Goal: Information Seeking & Learning: Find specific fact

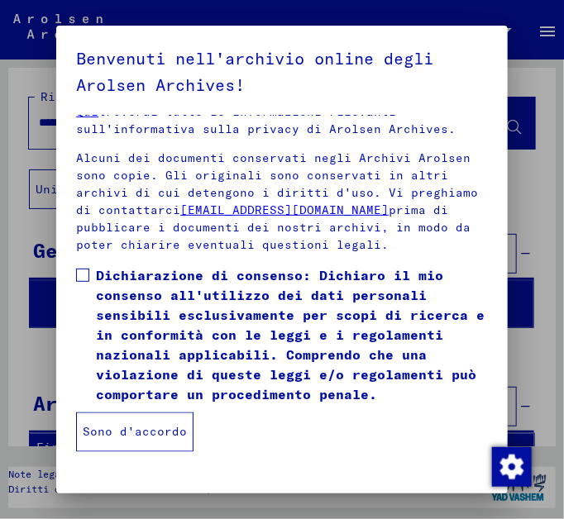
scroll to position [422, 0]
click at [85, 275] on span at bounding box center [82, 275] width 13 height 13
click at [134, 432] on button "Sono d'accordo" at bounding box center [134, 433] width 117 height 40
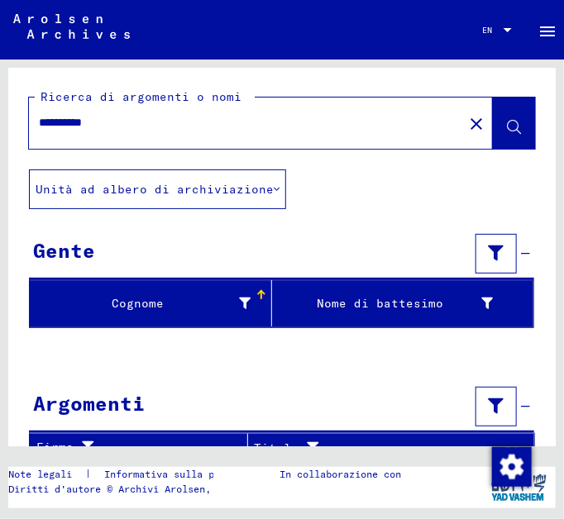
click at [116, 122] on input "**********" at bounding box center [246, 122] width 414 height 17
type input "*"
click at [507, 121] on icon at bounding box center [514, 128] width 14 height 14
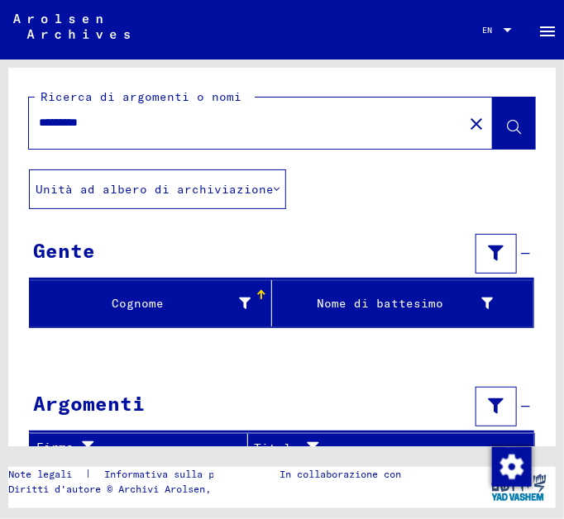
click at [58, 121] on input "*********" at bounding box center [246, 122] width 414 height 17
type input "********"
click at [507, 123] on icon at bounding box center [514, 128] width 14 height 14
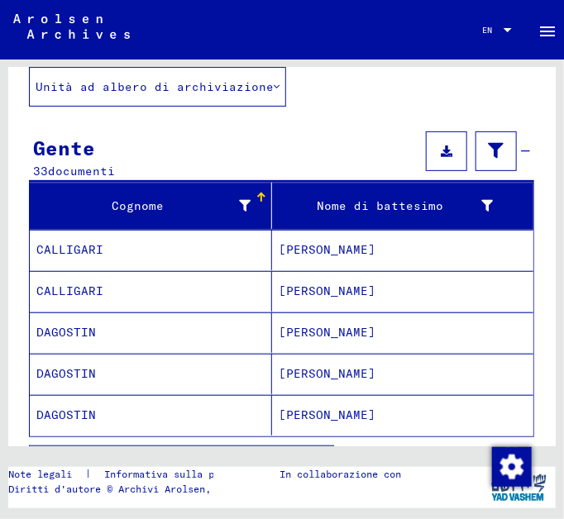
scroll to position [103, 0]
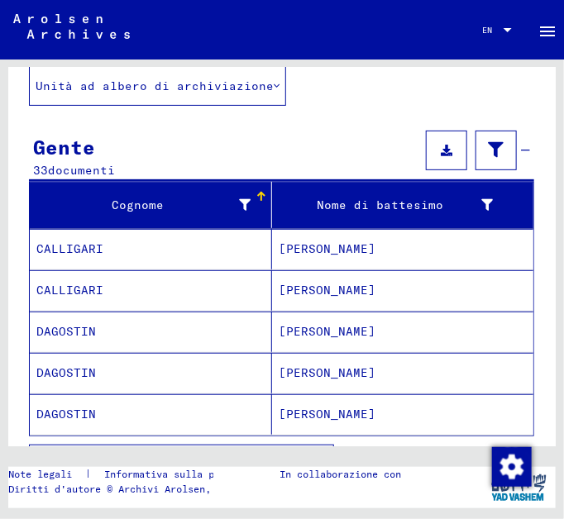
click at [179, 327] on mat-cell "DAGOSTIN" at bounding box center [151, 332] width 242 height 41
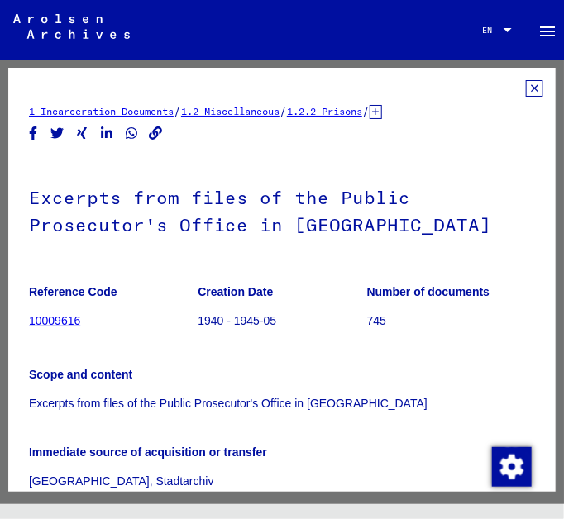
click at [179, 327] on div "1 Incarceration Documents / 1.2 Miscellaneous / 1.2.2 Prisons / [TECHNICAL_ID] …" at bounding box center [281, 280] width 547 height 424
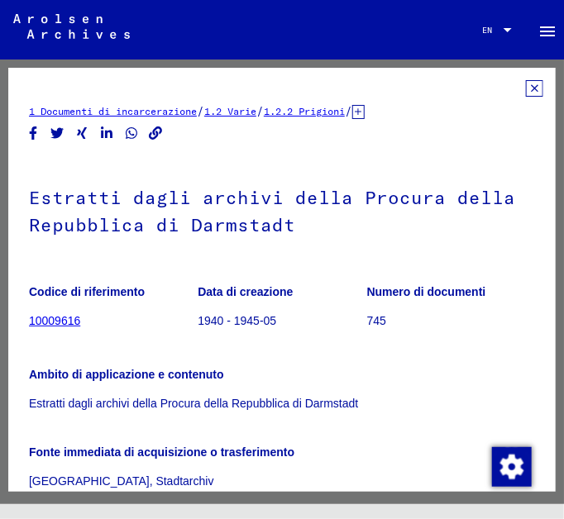
click at [526, 88] on icon at bounding box center [534, 88] width 17 height 17
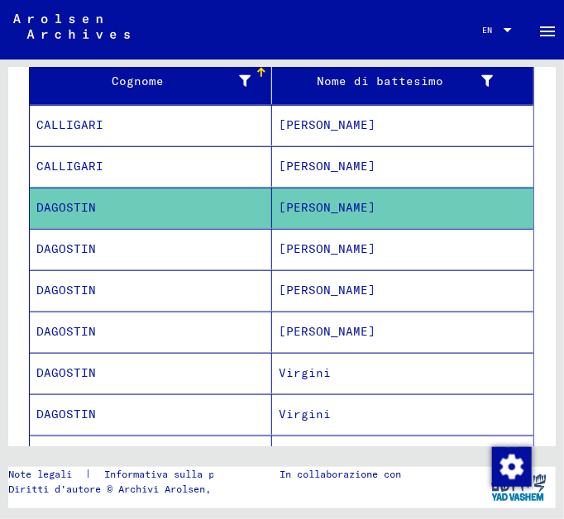
scroll to position [238, 0]
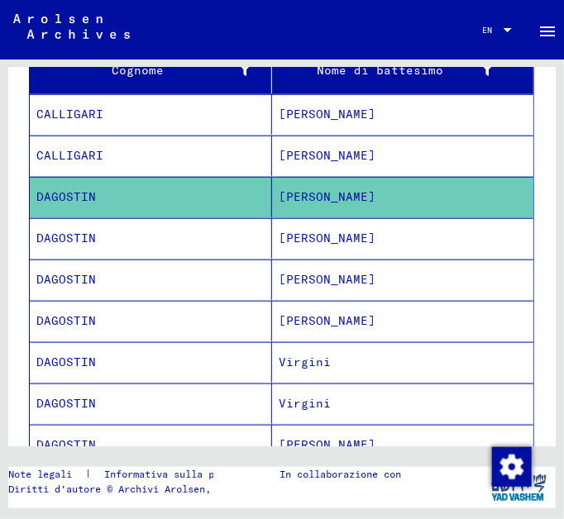
click at [227, 241] on mat-cell "DAGOSTIN" at bounding box center [151, 238] width 242 height 41
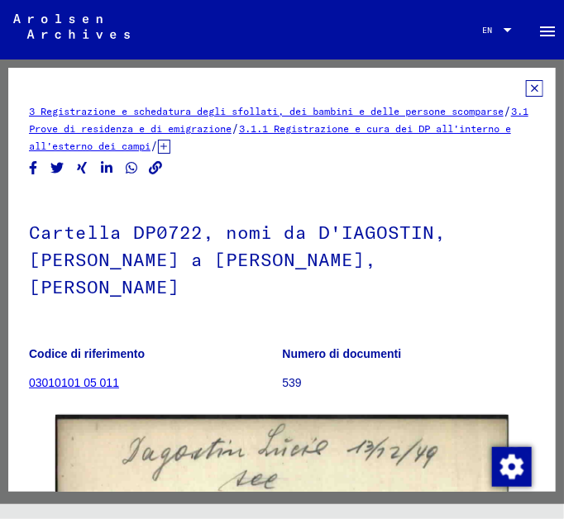
click at [526, 88] on icon at bounding box center [534, 88] width 17 height 17
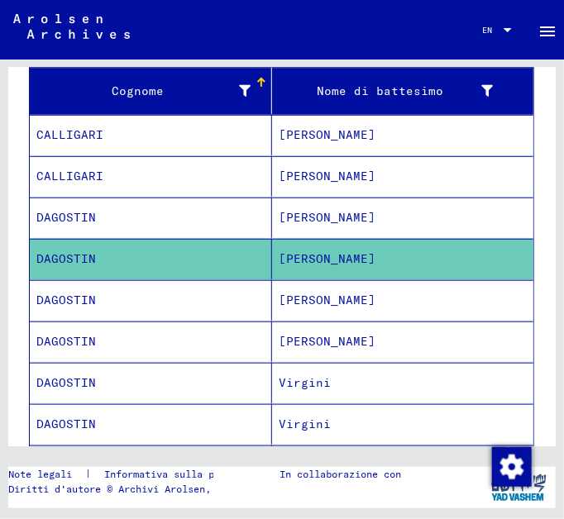
scroll to position [227, 0]
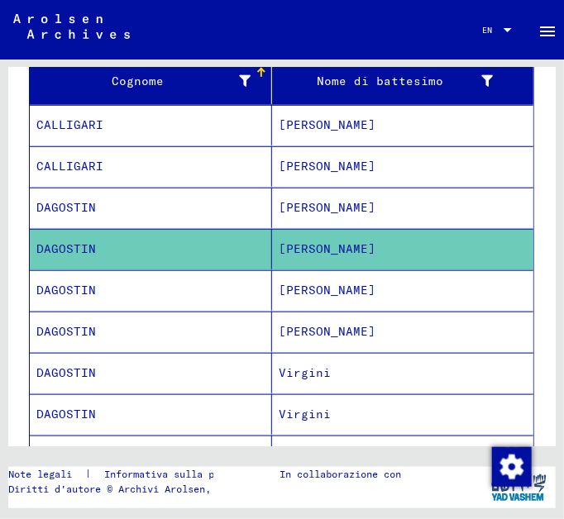
click at [301, 297] on mat-cell "[PERSON_NAME]" at bounding box center [402, 290] width 261 height 41
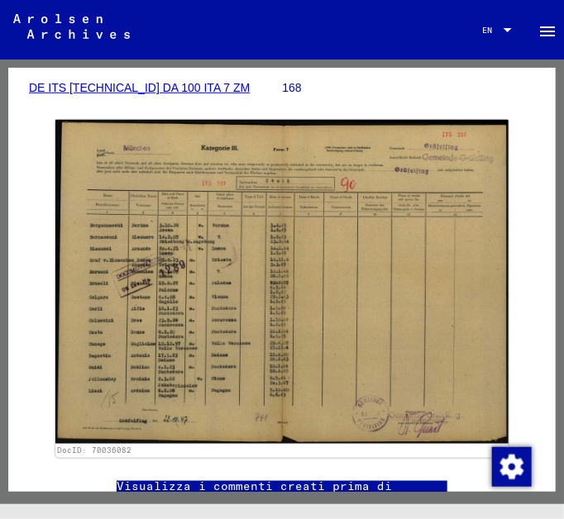
scroll to position [281, 0]
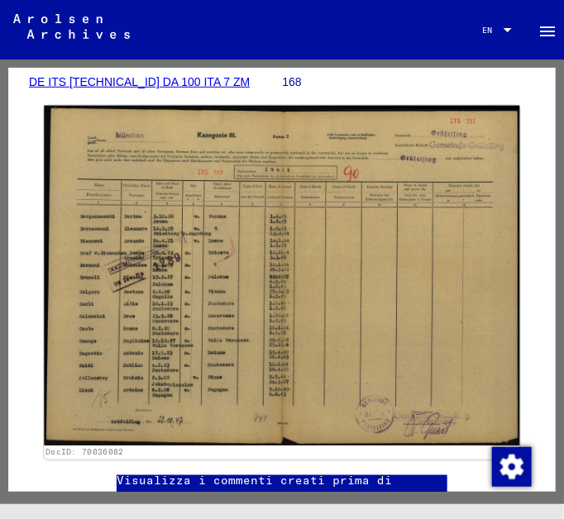
drag, startPoint x: 164, startPoint y: 380, endPoint x: 328, endPoint y: 405, distance: 166.5
click at [328, 405] on img at bounding box center [281, 276] width 475 height 340
click at [200, 447] on div "DocID: 70036082" at bounding box center [281, 453] width 473 height 12
drag, startPoint x: 200, startPoint y: 429, endPoint x: 171, endPoint y: 389, distance: 49.8
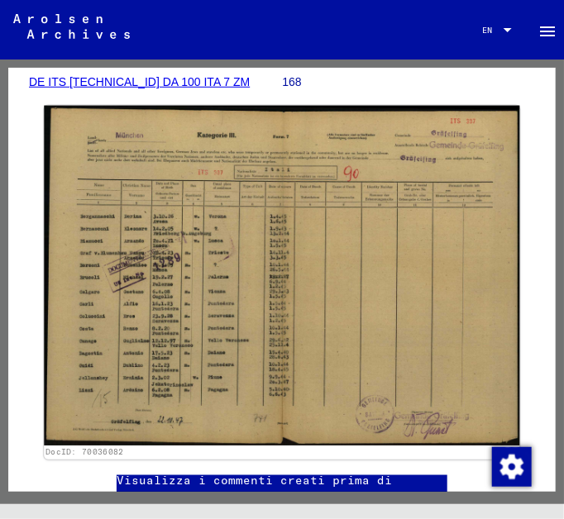
click at [171, 389] on img at bounding box center [281, 276] width 475 height 340
drag, startPoint x: 171, startPoint y: 389, endPoint x: 179, endPoint y: 380, distance: 11.8
drag, startPoint x: 179, startPoint y: 380, endPoint x: 149, endPoint y: 224, distance: 158.3
click at [149, 224] on img at bounding box center [281, 276] width 475 height 340
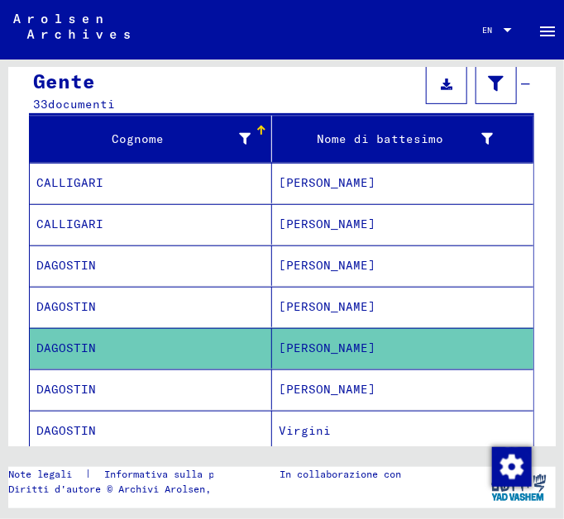
scroll to position [184, 0]
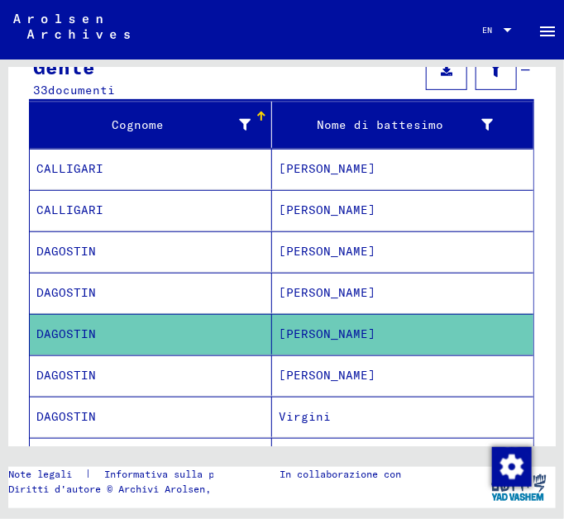
click at [171, 372] on mat-cell "DAGOSTIN" at bounding box center [151, 376] width 242 height 41
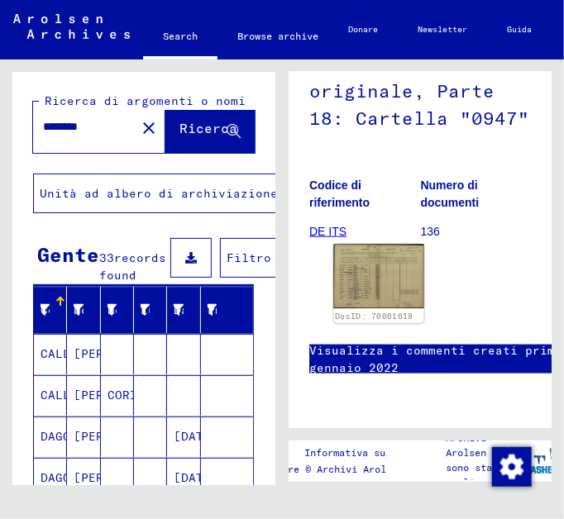
scroll to position [410, 0]
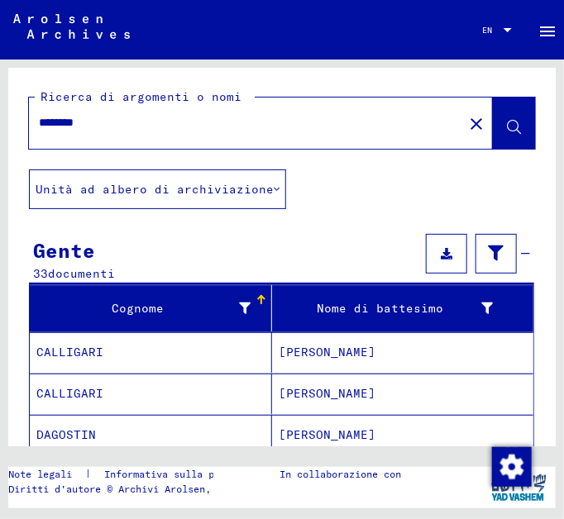
click at [430, 429] on mat-cell "[PERSON_NAME]" at bounding box center [402, 435] width 261 height 41
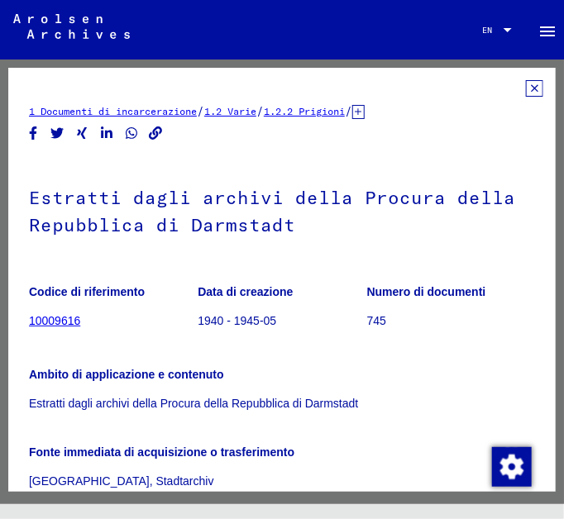
click at [526, 92] on icon at bounding box center [534, 88] width 17 height 17
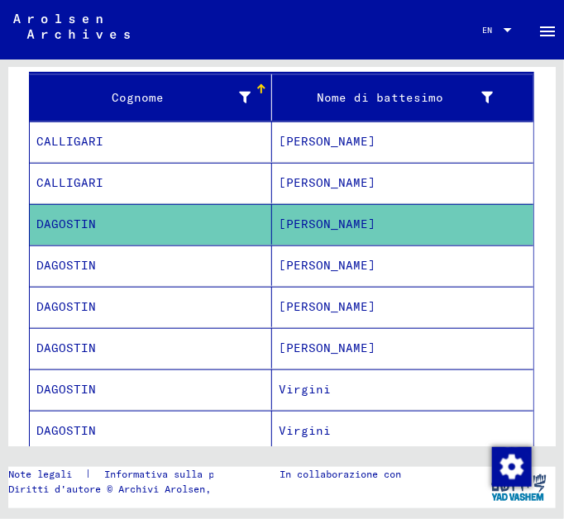
scroll to position [221, 0]
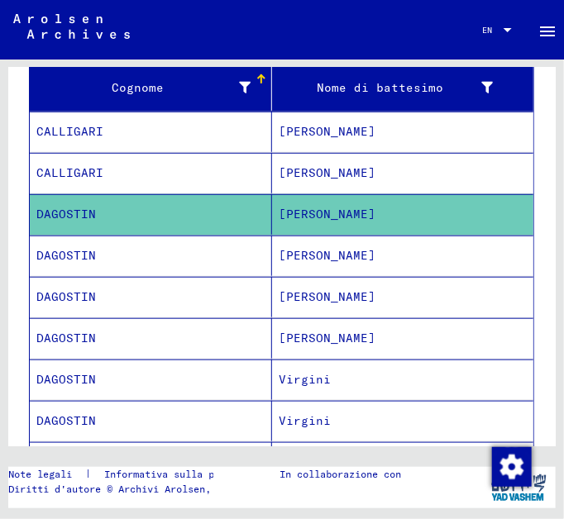
click at [249, 335] on mat-cell "DAGOSTIN" at bounding box center [151, 338] width 242 height 41
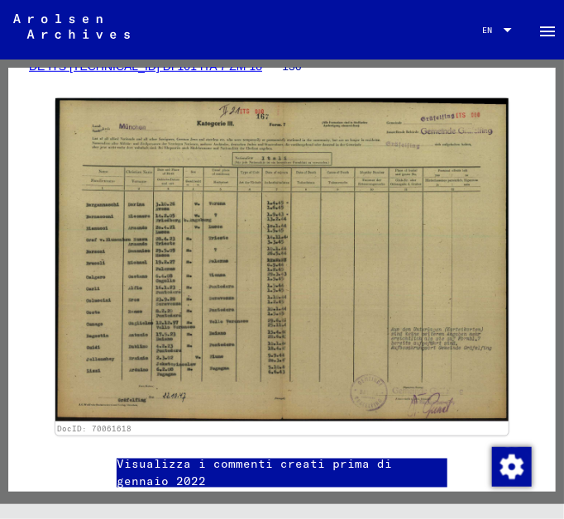
scroll to position [342, 0]
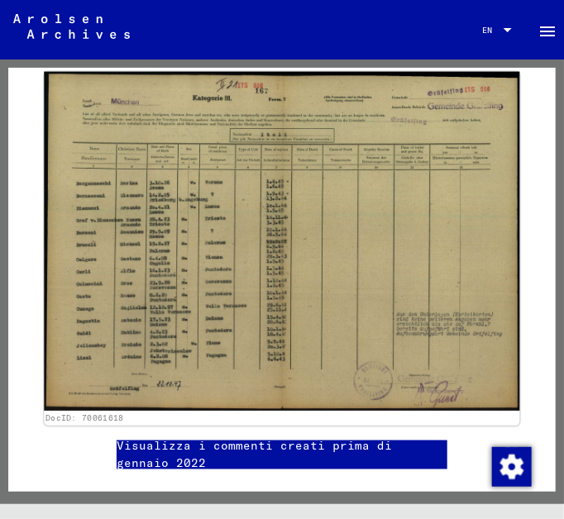
drag, startPoint x: 127, startPoint y: 389, endPoint x: 112, endPoint y: 305, distance: 84.8
click at [112, 305] on img at bounding box center [281, 242] width 475 height 340
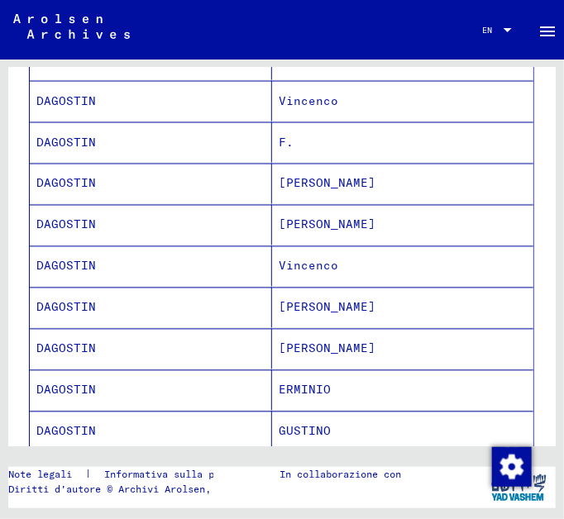
scroll to position [617, 0]
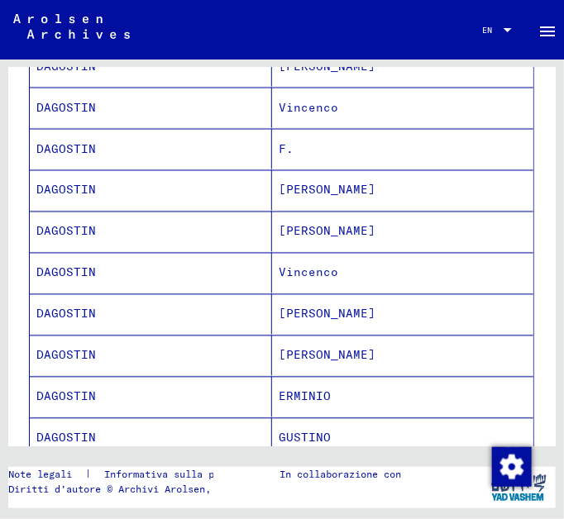
click at [278, 317] on mat-cell "[PERSON_NAME]" at bounding box center [402, 314] width 261 height 41
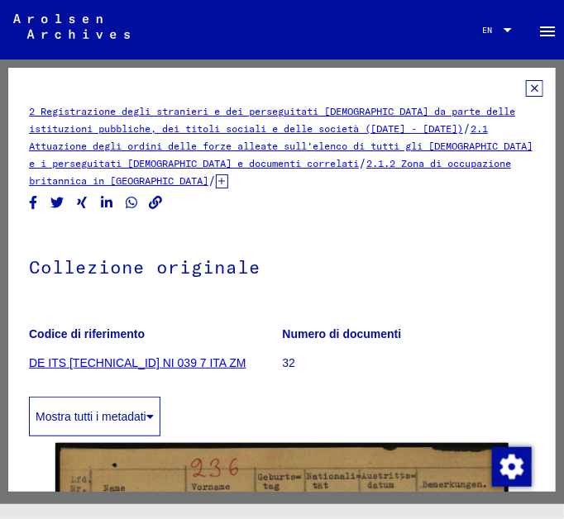
click at [526, 89] on icon at bounding box center [534, 88] width 17 height 17
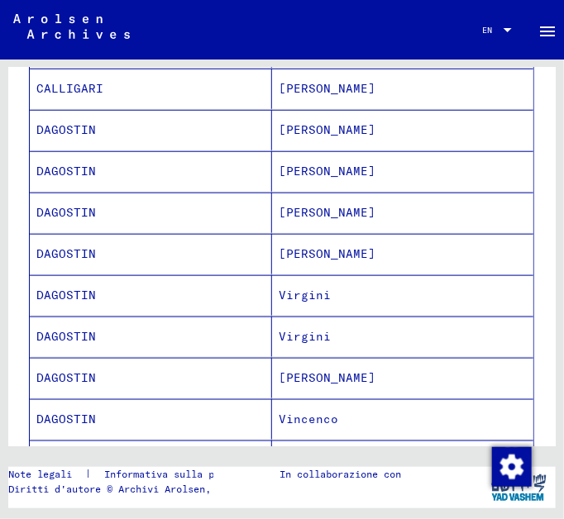
scroll to position [353, 0]
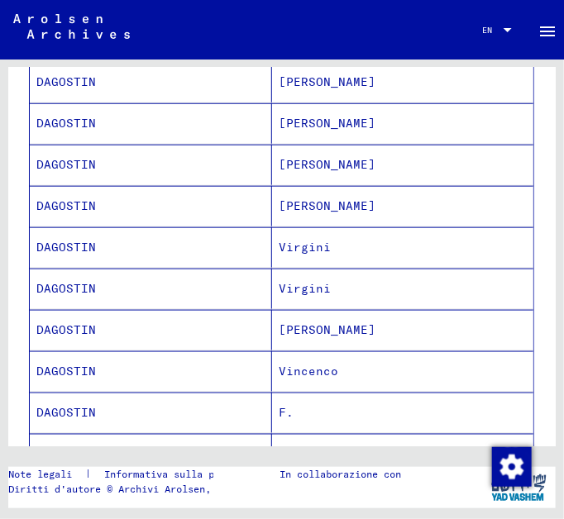
click at [407, 327] on mat-cell "[PERSON_NAME]" at bounding box center [402, 330] width 261 height 41
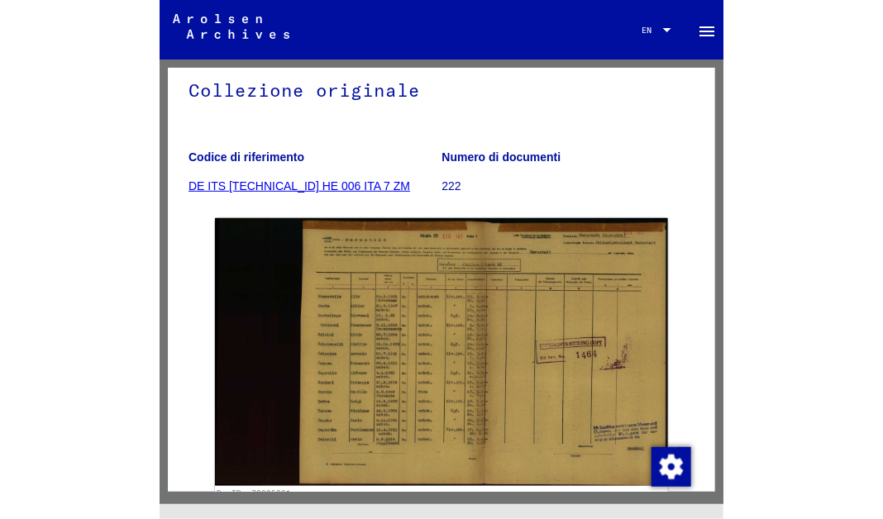
scroll to position [194, 0]
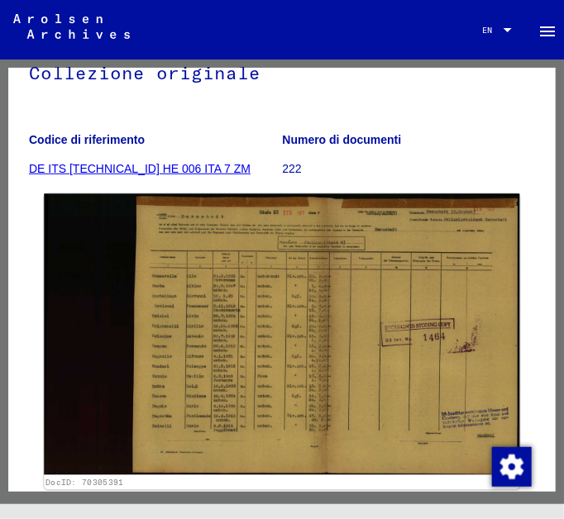
drag, startPoint x: 303, startPoint y: 358, endPoint x: 280, endPoint y: 361, distance: 23.3
click at [280, 361] on img at bounding box center [281, 334] width 475 height 281
drag, startPoint x: 221, startPoint y: 456, endPoint x: 213, endPoint y: 458, distance: 8.6
click at [213, 458] on img at bounding box center [281, 334] width 475 height 281
click at [212, 442] on img at bounding box center [281, 334] width 475 height 281
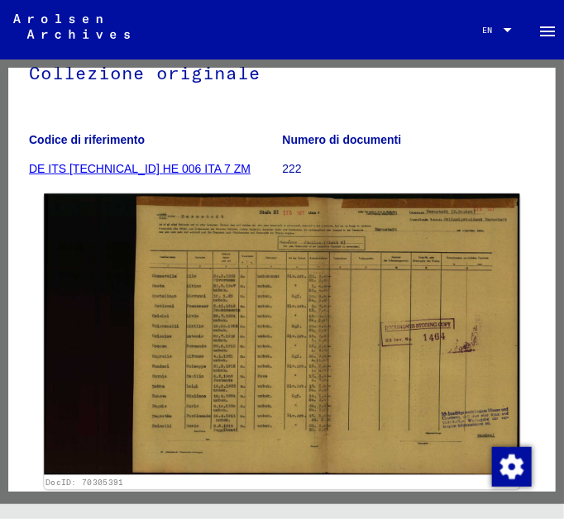
click at [212, 442] on img at bounding box center [281, 334] width 475 height 281
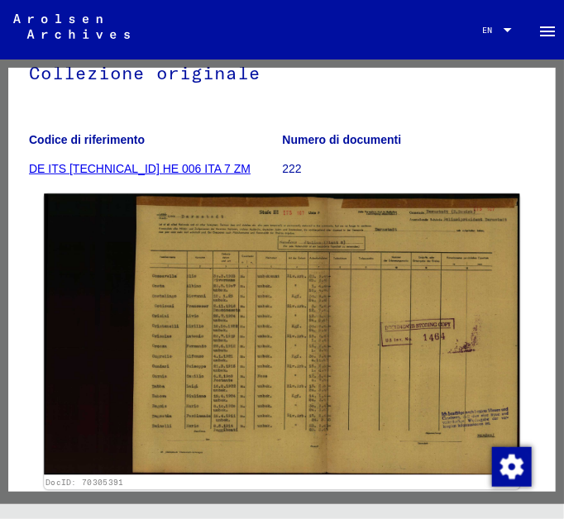
click at [212, 442] on img at bounding box center [281, 334] width 475 height 281
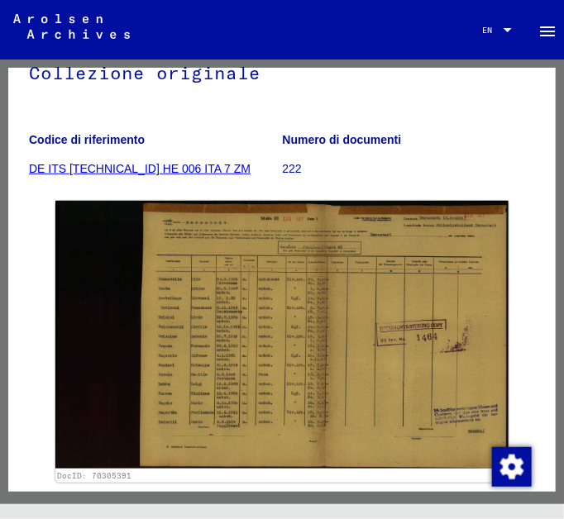
click at [563, 17] on mat-toolbar "Search Browse archive Detailed questions/information about the documents? Send …" at bounding box center [282, 30] width 564 height 60
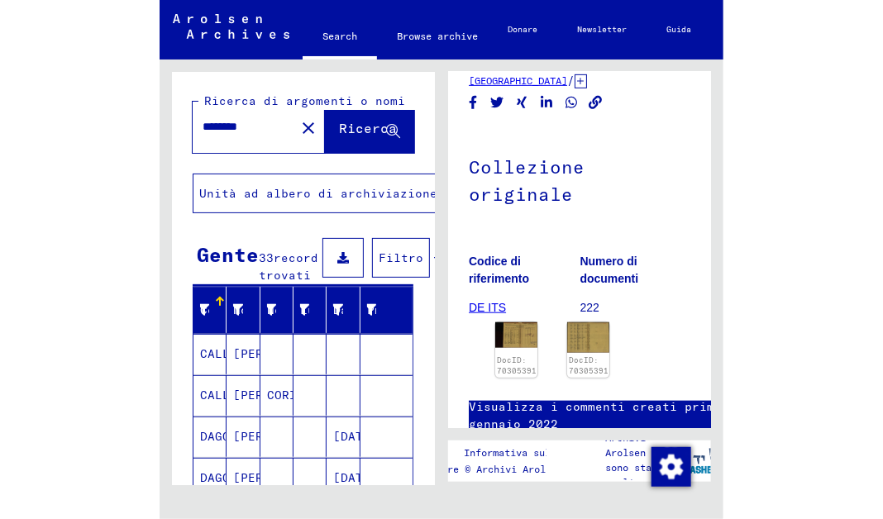
scroll to position [160, 0]
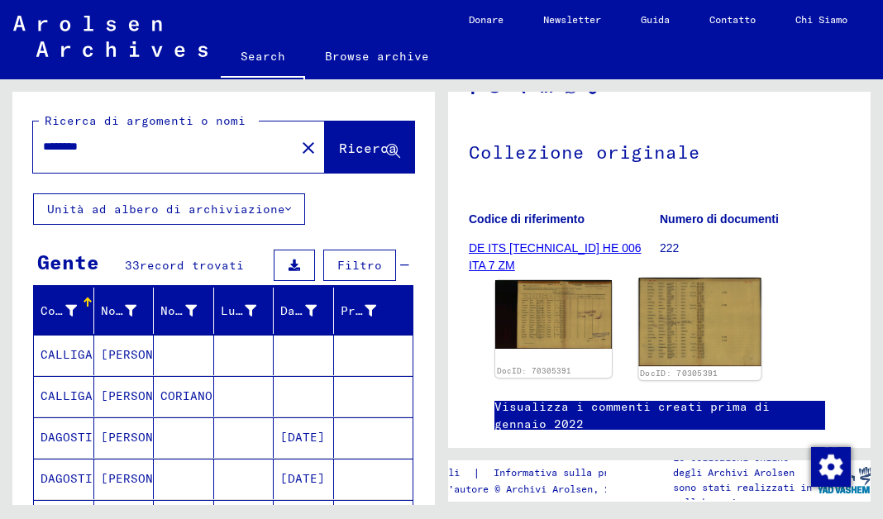
click at [563, 320] on img at bounding box center [699, 322] width 122 height 88
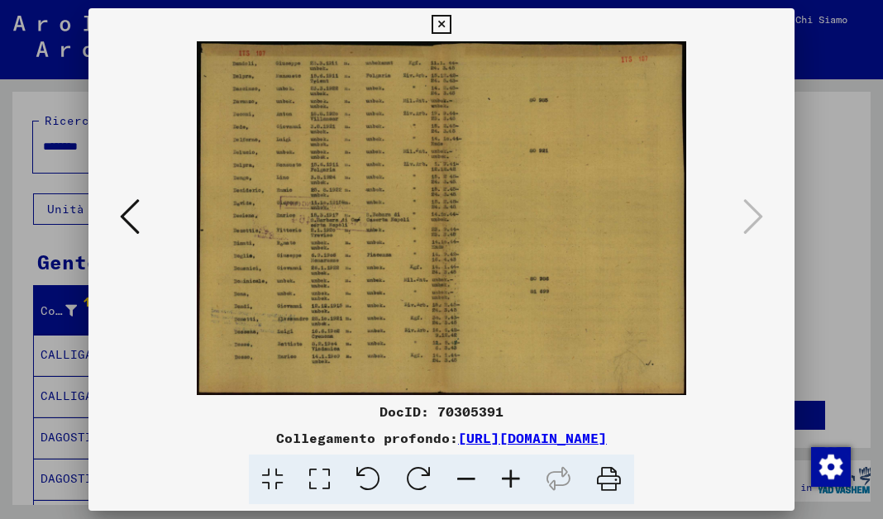
click at [516, 475] on icon at bounding box center [511, 480] width 45 height 50
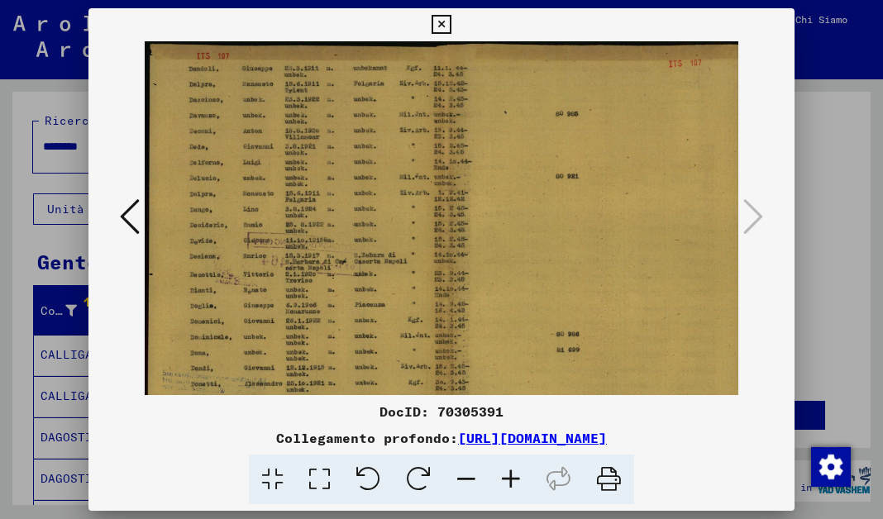
click at [516, 475] on icon at bounding box center [511, 480] width 45 height 50
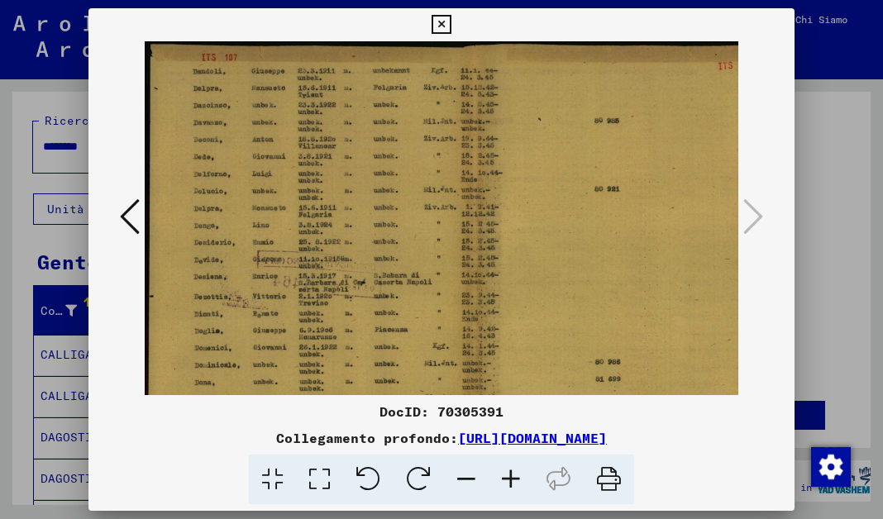
click at [516, 475] on icon at bounding box center [511, 480] width 45 height 50
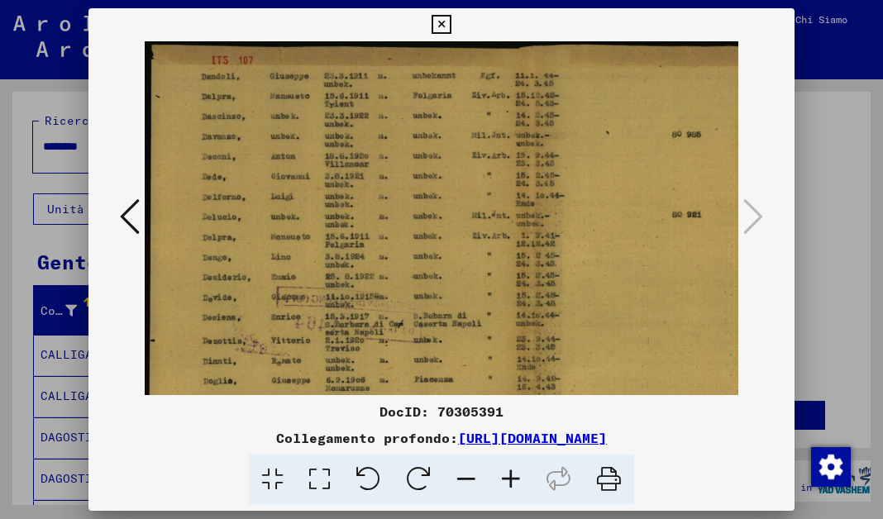
click at [516, 475] on icon at bounding box center [511, 480] width 45 height 50
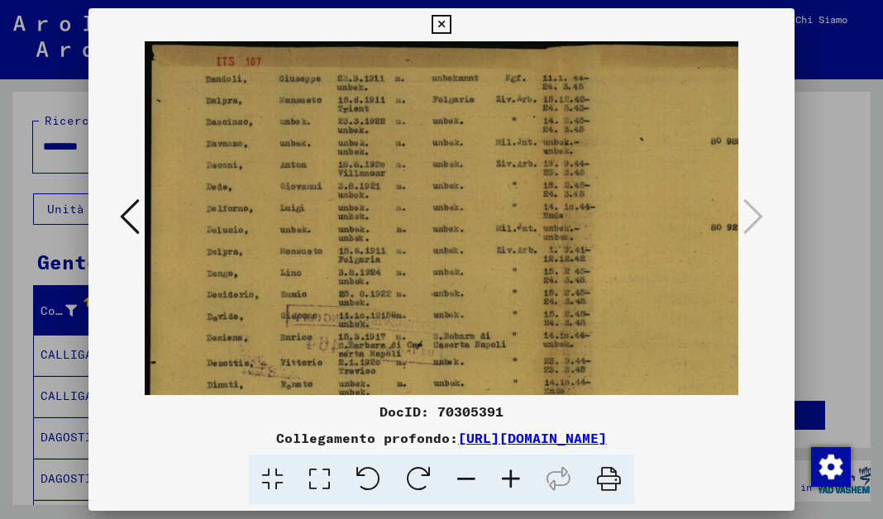
click at [516, 475] on icon at bounding box center [511, 480] width 45 height 50
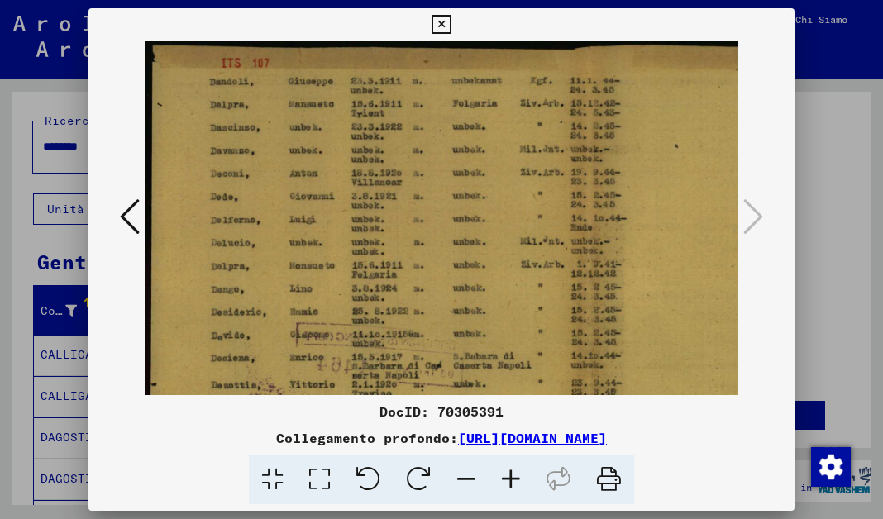
click at [516, 475] on icon at bounding box center [511, 480] width 45 height 50
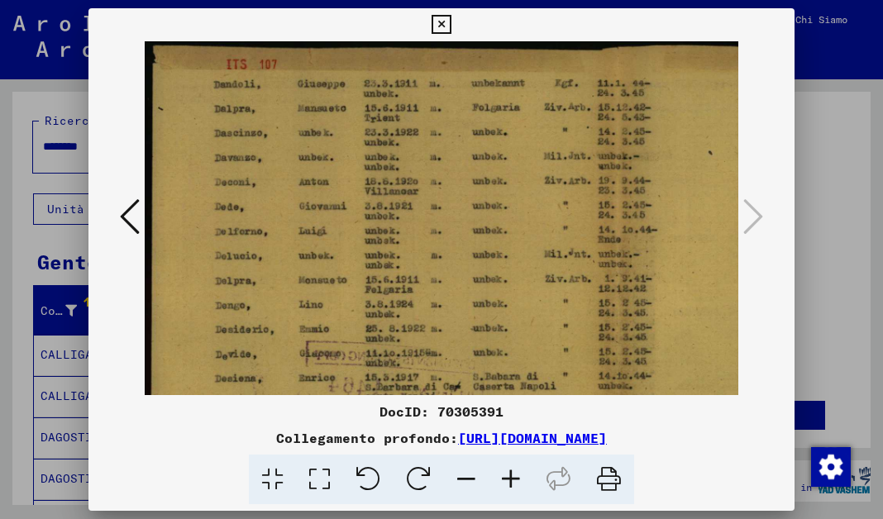
click at [516, 475] on icon at bounding box center [511, 480] width 45 height 50
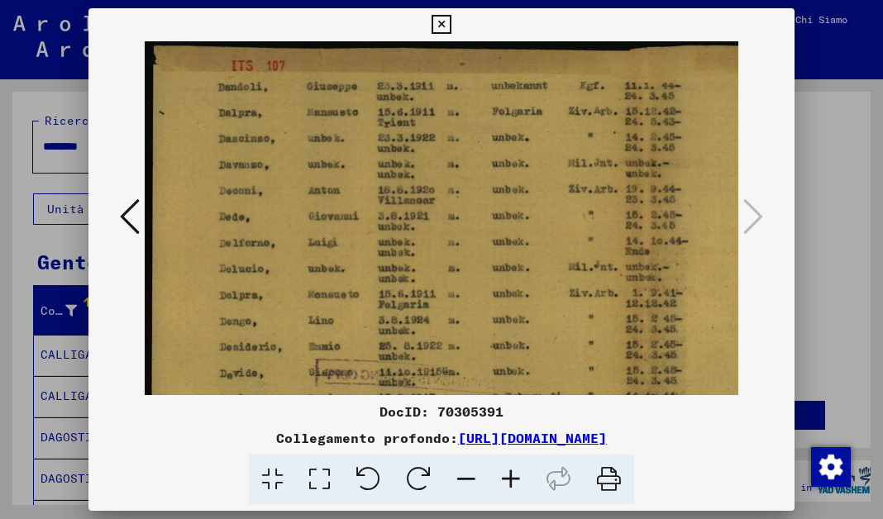
click at [516, 475] on icon at bounding box center [511, 480] width 45 height 50
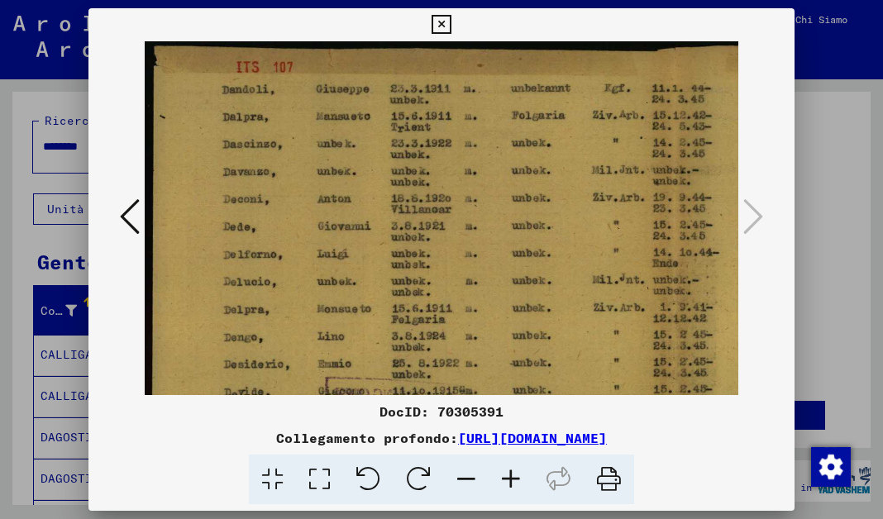
click at [516, 475] on icon at bounding box center [511, 480] width 45 height 50
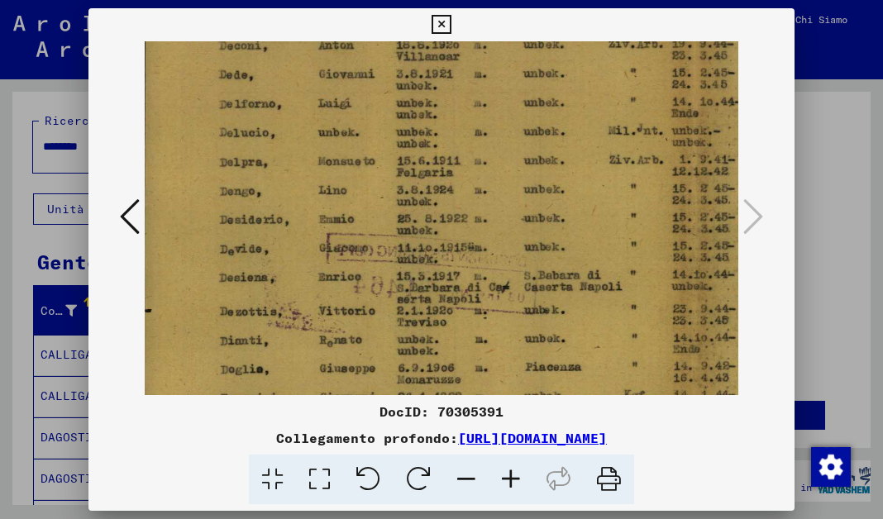
scroll to position [162, 8]
drag, startPoint x: 591, startPoint y: 337, endPoint x: 604, endPoint y: 175, distance: 161.8
click at [563, 175] on img at bounding box center [696, 283] width 1120 height 809
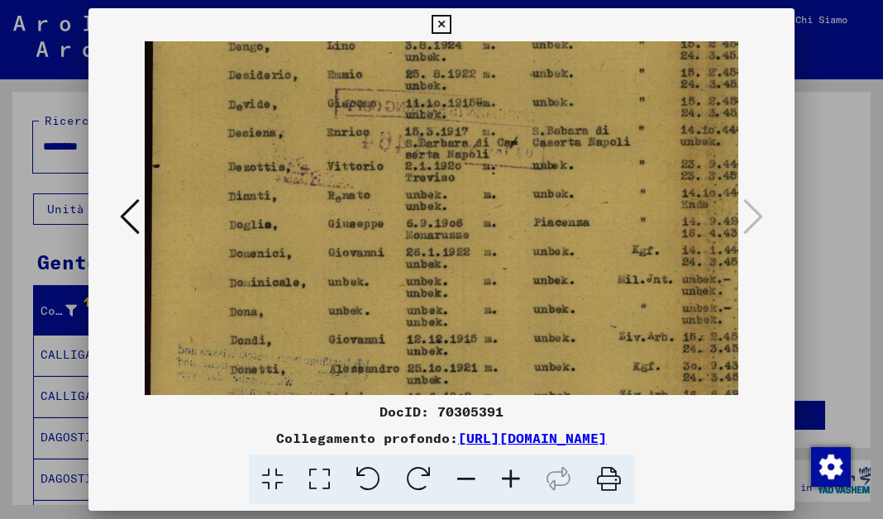
scroll to position [311, 0]
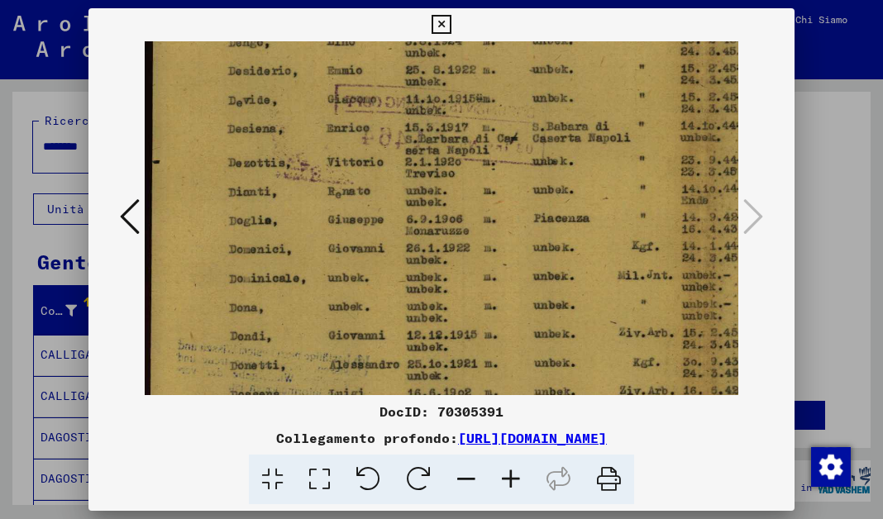
drag, startPoint x: 499, startPoint y: 326, endPoint x: 513, endPoint y: 184, distance: 142.0
click at [513, 184] on img at bounding box center [705, 134] width 1120 height 809
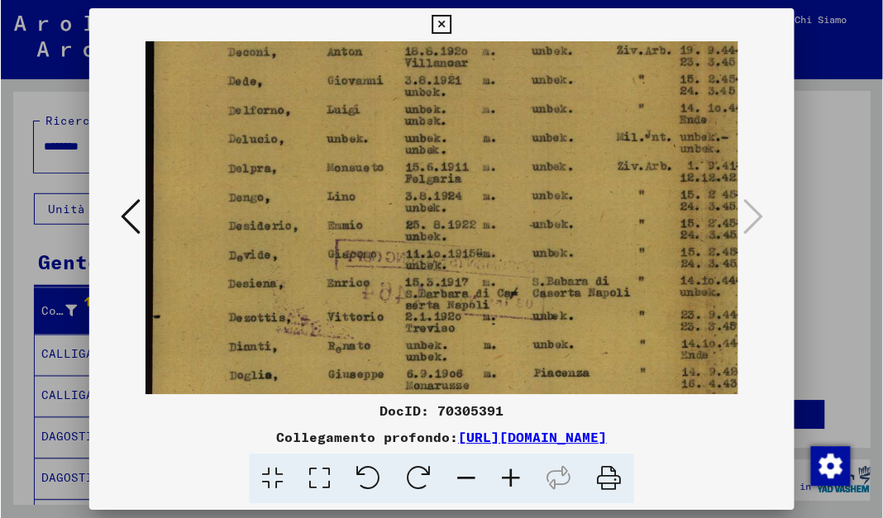
scroll to position [46, 0]
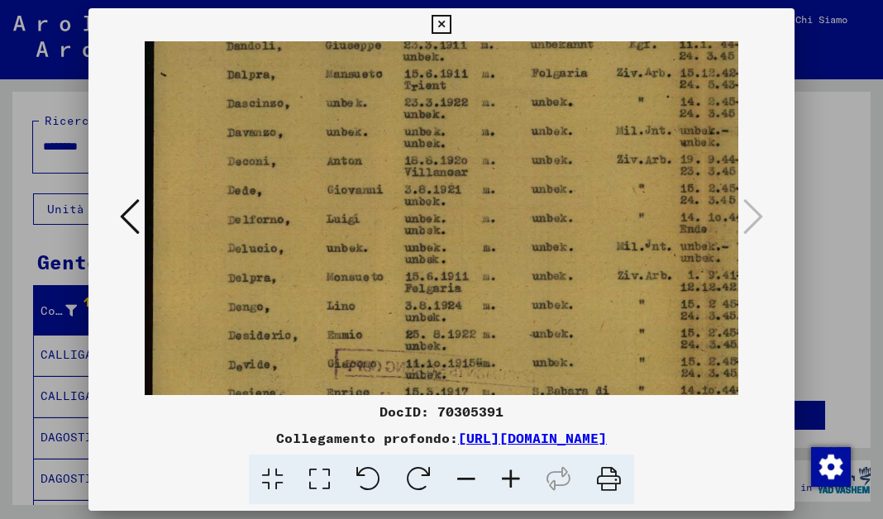
drag, startPoint x: 474, startPoint y: 317, endPoint x: 655, endPoint y: 528, distance: 278.0
click at [563, 518] on html "Ricerca Sfoglia l'archivio Donare Newsletter Guida Contatto Chi Siamo Search Br…" at bounding box center [441, 259] width 883 height 519
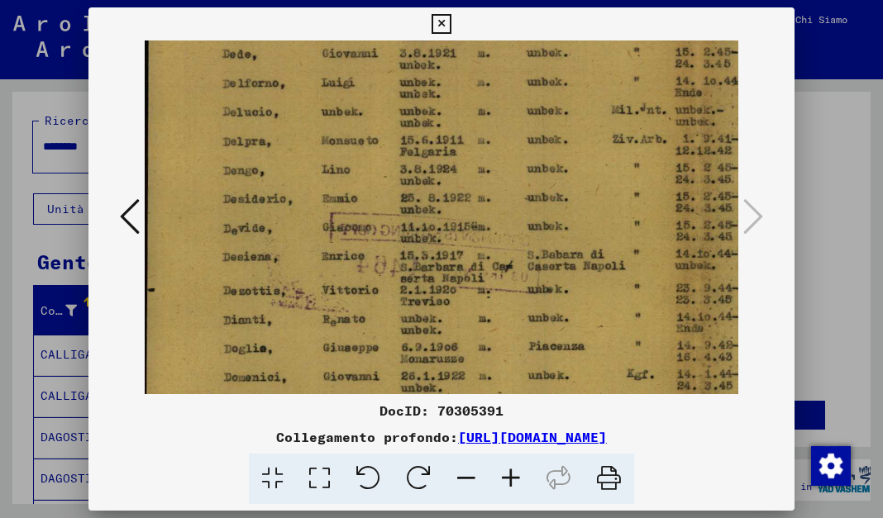
scroll to position [182, 6]
drag, startPoint x: 442, startPoint y: 183, endPoint x: 509, endPoint y: 94, distance: 111.0
click at [509, 94] on img at bounding box center [699, 263] width 1120 height 809
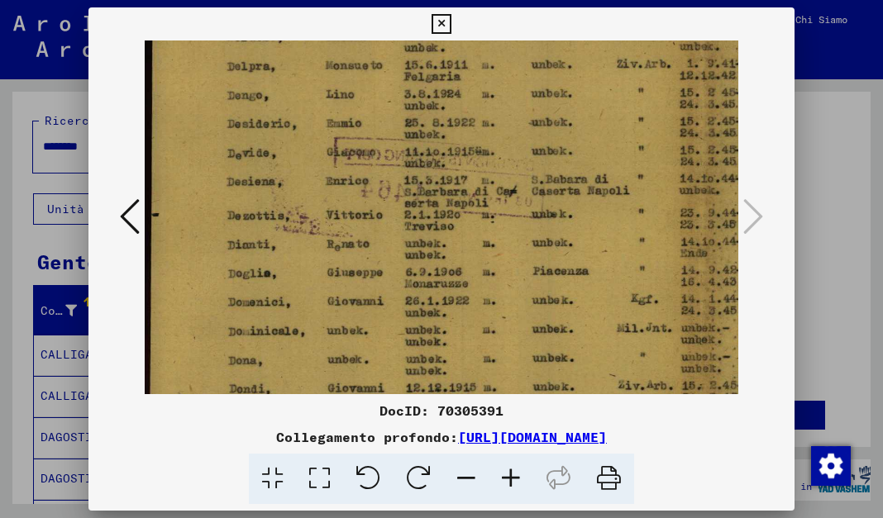
scroll to position [267, 0]
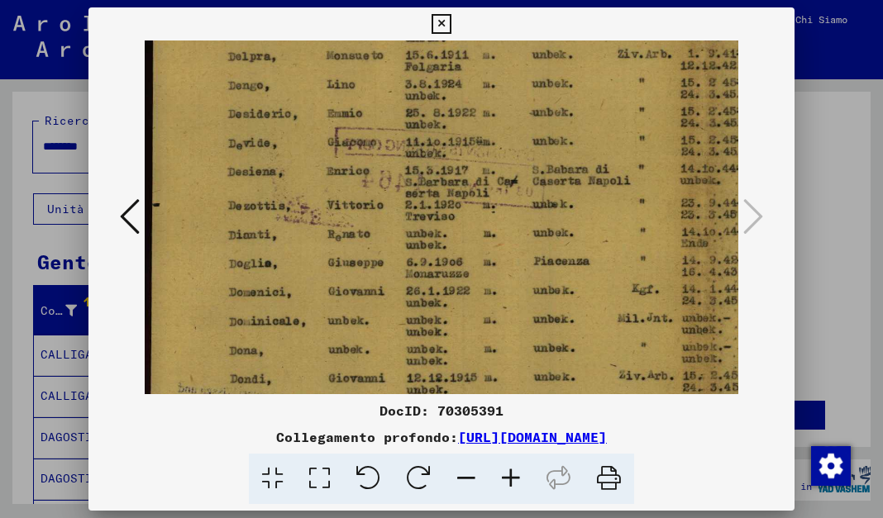
drag, startPoint x: 475, startPoint y: 237, endPoint x: 481, endPoint y: 154, distance: 83.8
click at [481, 154] on img at bounding box center [705, 177] width 1120 height 809
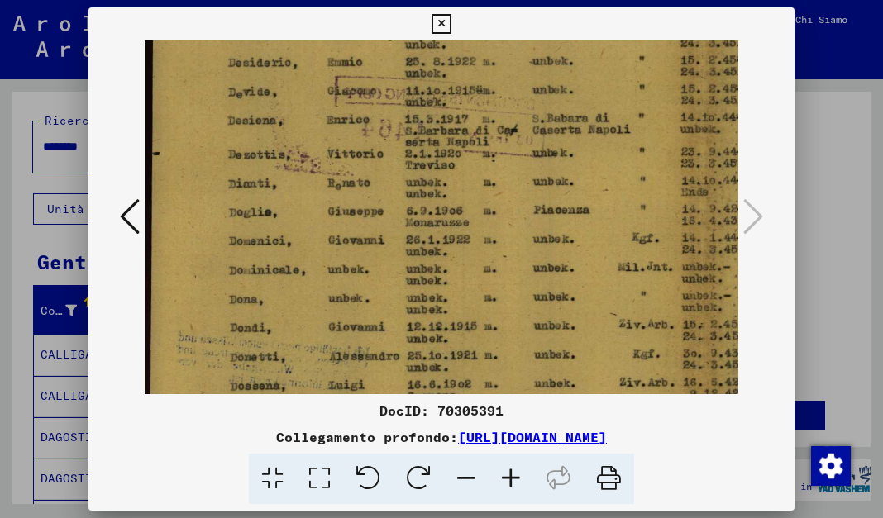
drag, startPoint x: 450, startPoint y: 318, endPoint x: 456, endPoint y: 280, distance: 39.3
click at [456, 280] on img at bounding box center [705, 126] width 1120 height 809
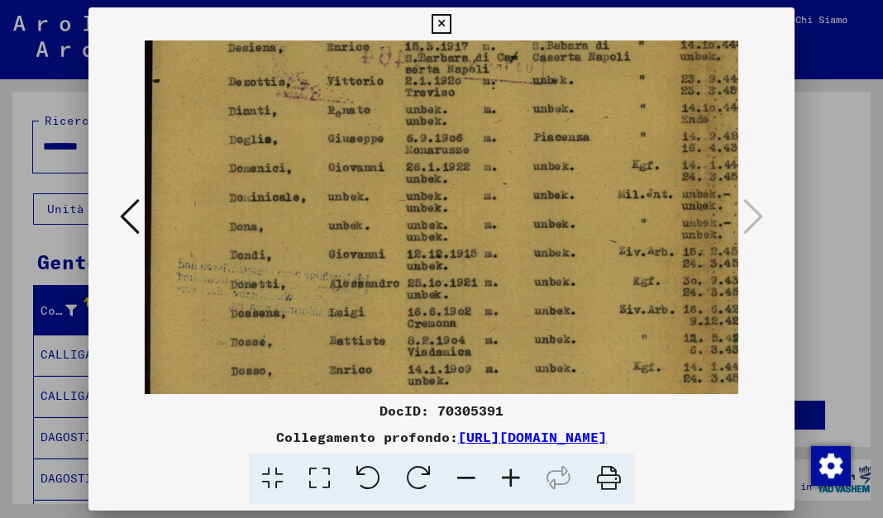
scroll to position [394, 0]
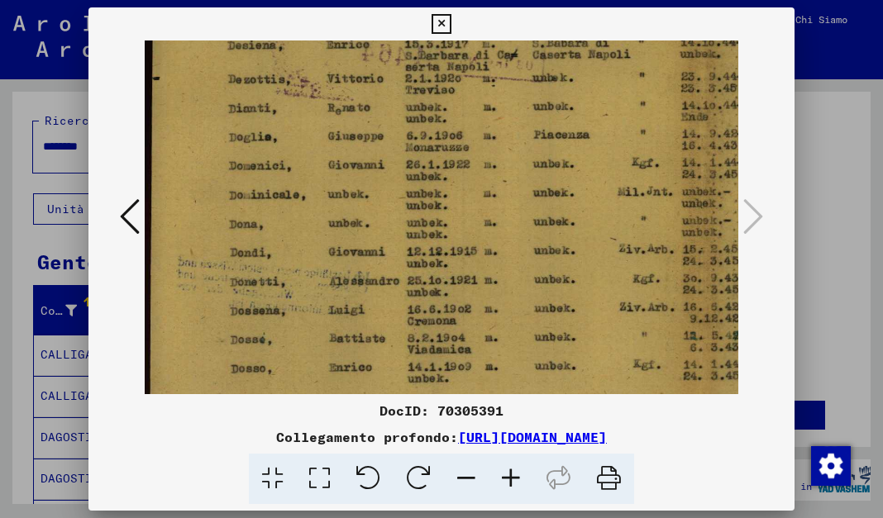
drag, startPoint x: 461, startPoint y: 310, endPoint x: 461, endPoint y: 237, distance: 72.8
click at [461, 237] on img at bounding box center [705, 51] width 1120 height 809
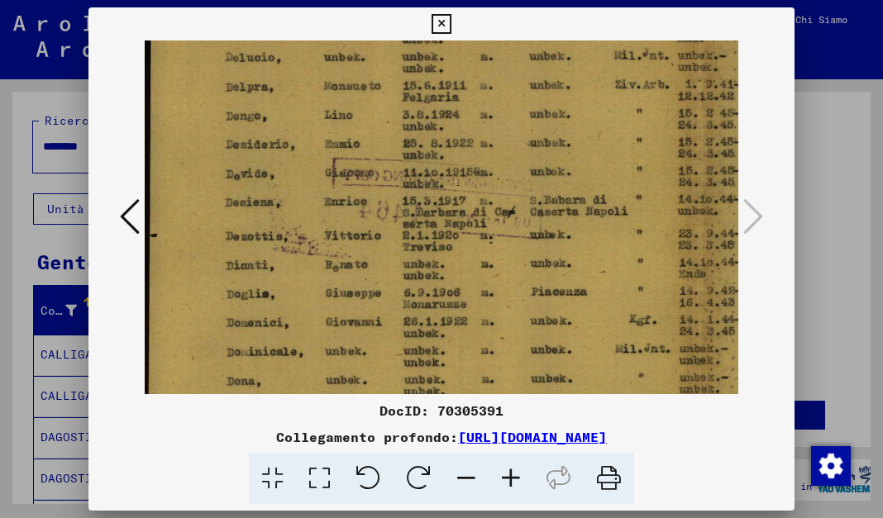
scroll to position [170, 0]
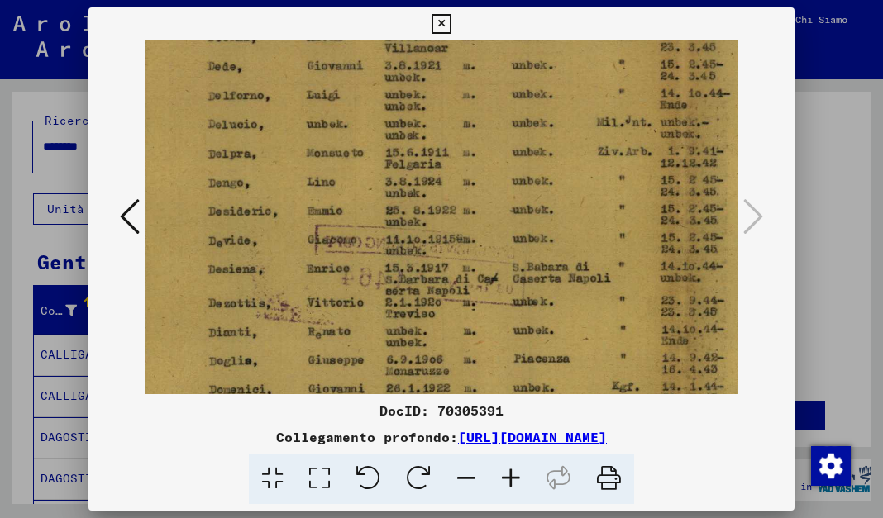
drag, startPoint x: 460, startPoint y: 303, endPoint x: 552, endPoint y: 261, distance: 101.8
click at [459, 459] on div "DocID: 70305391 Collegamento profondo: [URL][DOMAIN_NAME]" at bounding box center [441, 255] width 706 height 497
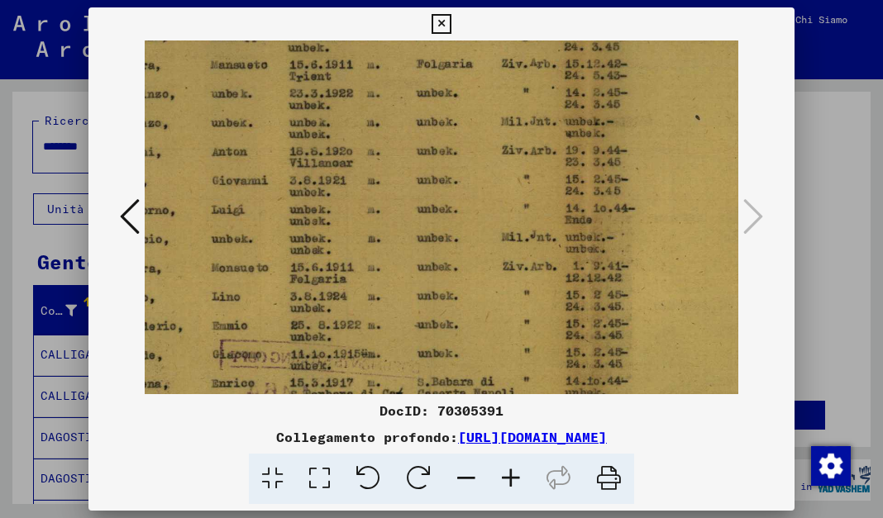
scroll to position [52, 113]
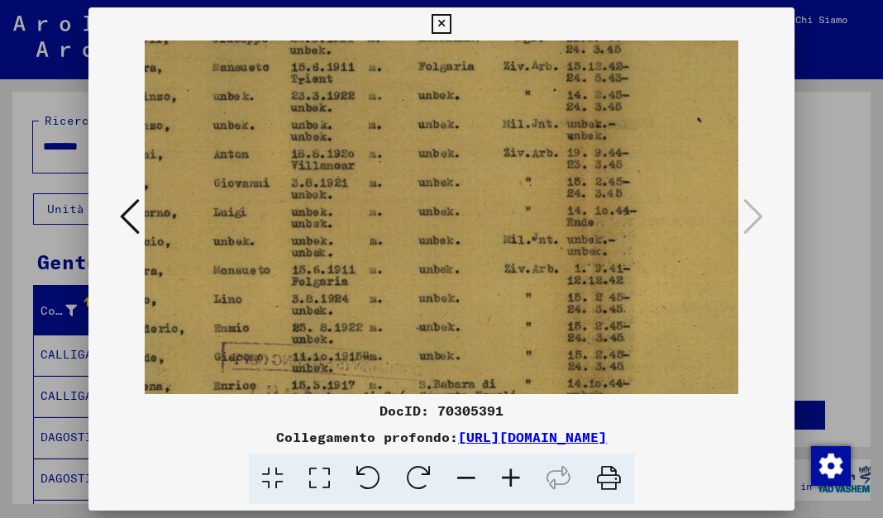
drag, startPoint x: 585, startPoint y: 194, endPoint x: 485, endPoint y: 383, distance: 214.2
click at [485, 383] on img at bounding box center [591, 392] width 1120 height 809
click at [131, 212] on icon at bounding box center [130, 217] width 20 height 40
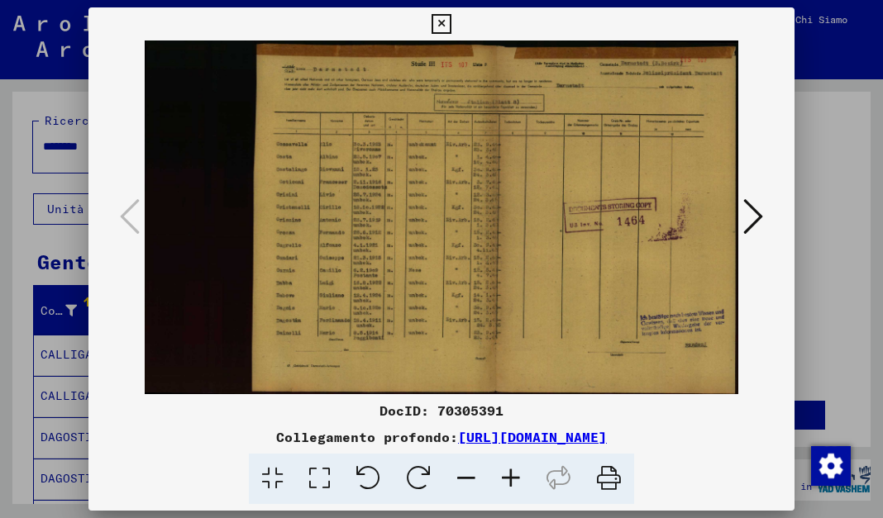
scroll to position [0, 3]
click at [435, 26] on icon at bounding box center [441, 24] width 19 height 20
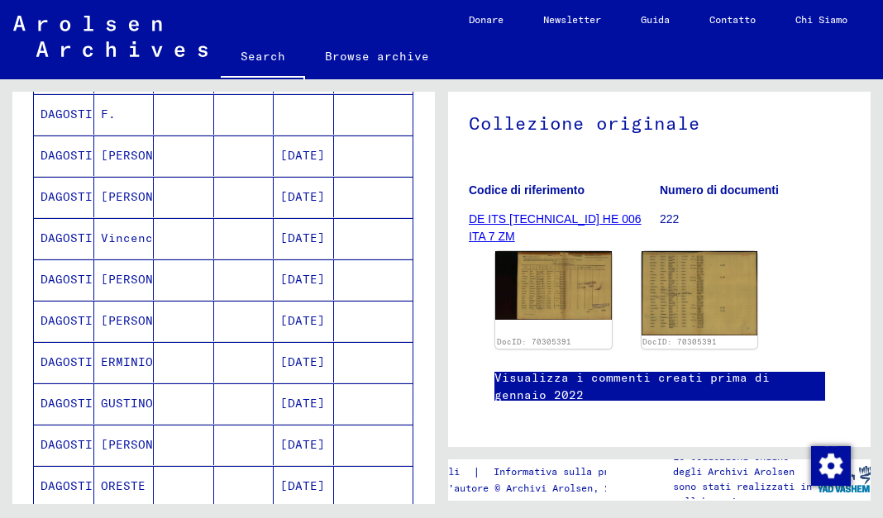
scroll to position [666, 0]
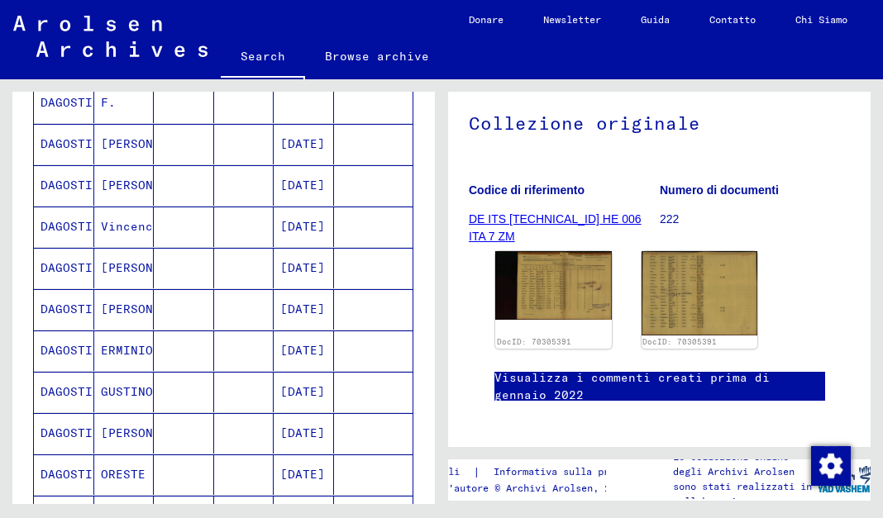
click at [138, 383] on mat-cell "GUSTINO" at bounding box center [124, 392] width 60 height 41
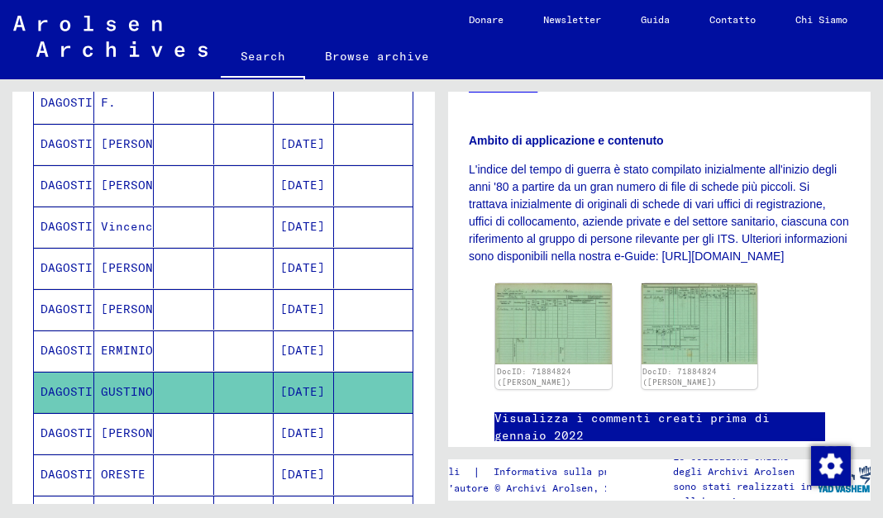
scroll to position [401, 0]
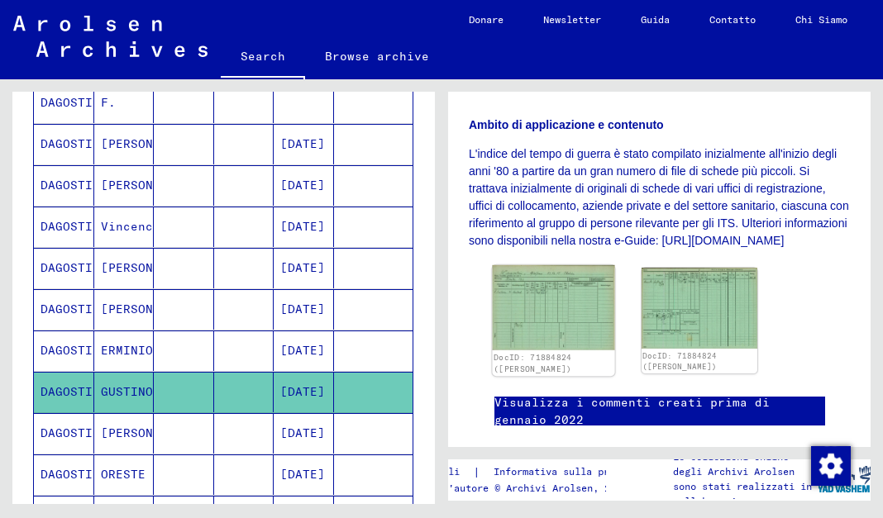
drag, startPoint x: 542, startPoint y: 332, endPoint x: 532, endPoint y: 334, distance: 10.9
click at [532, 334] on img at bounding box center [553, 307] width 122 height 85
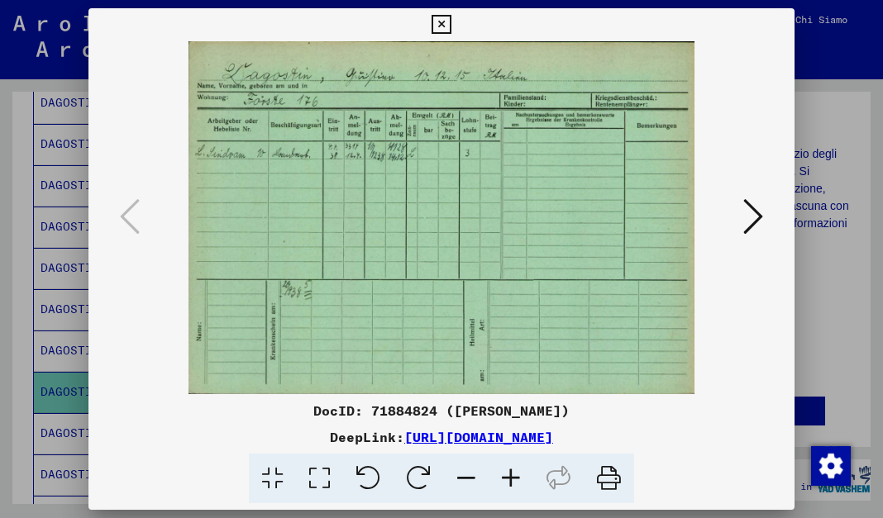
click at [509, 474] on icon at bounding box center [511, 479] width 45 height 50
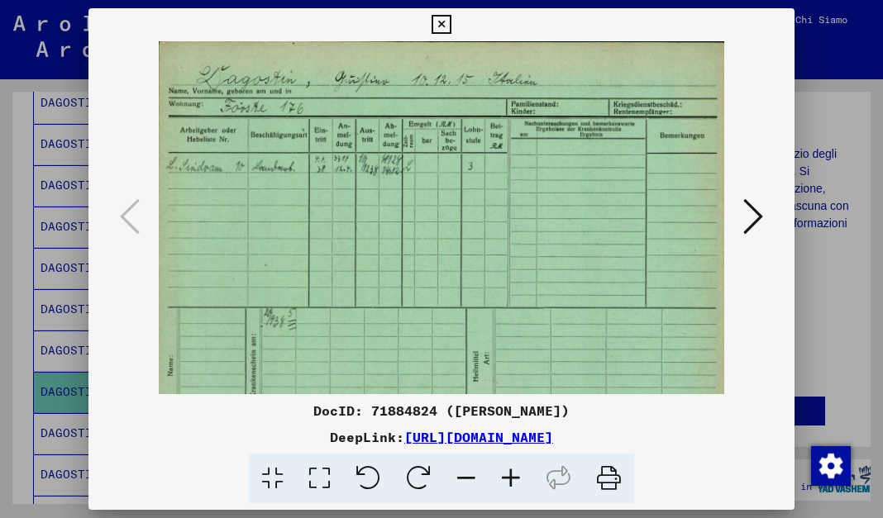
click at [509, 474] on icon at bounding box center [511, 479] width 45 height 50
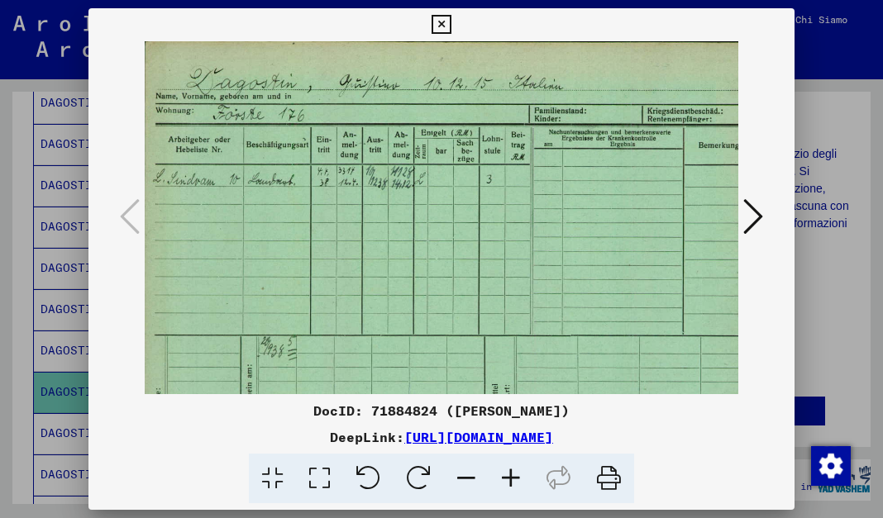
click at [509, 474] on icon at bounding box center [511, 479] width 45 height 50
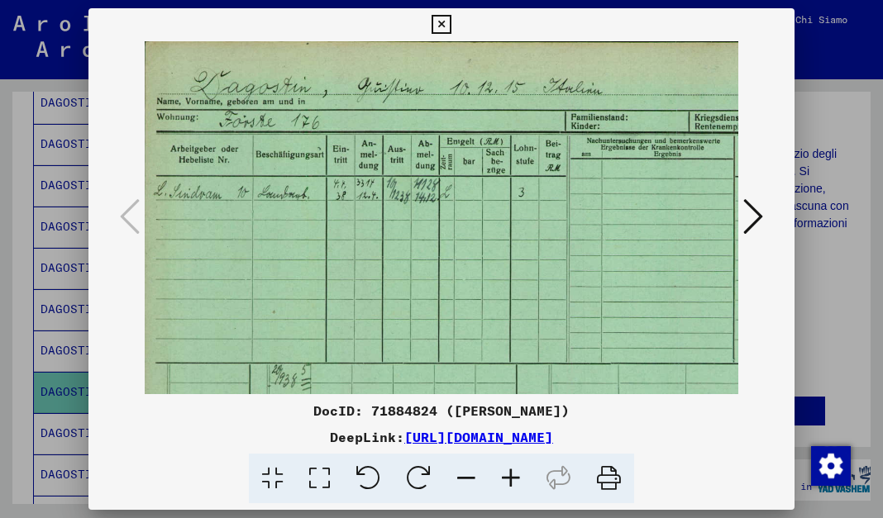
click at [509, 474] on icon at bounding box center [511, 479] width 45 height 50
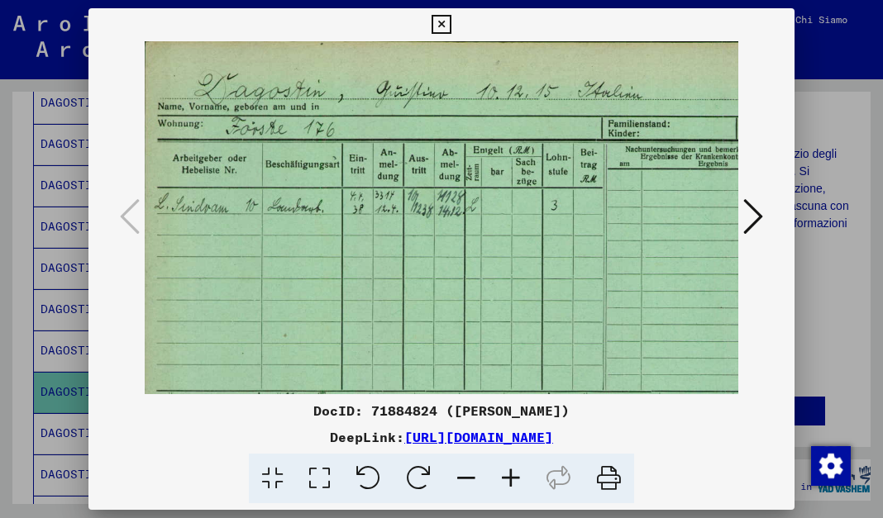
click at [509, 473] on icon at bounding box center [511, 479] width 45 height 50
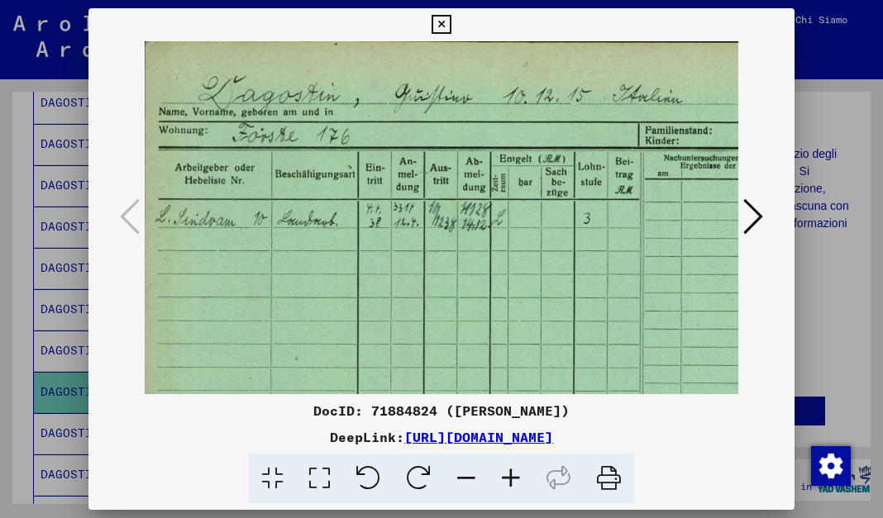
click at [509, 473] on icon at bounding box center [511, 479] width 45 height 50
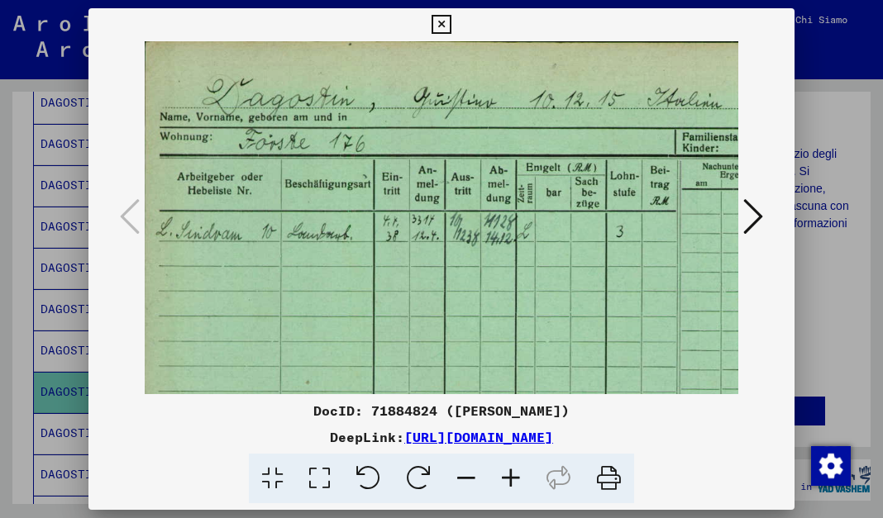
click at [509, 473] on icon at bounding box center [511, 479] width 45 height 50
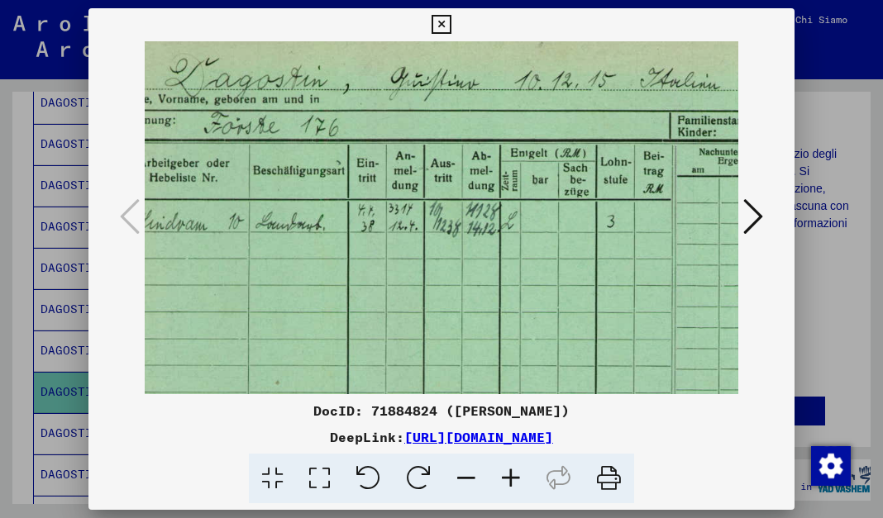
scroll to position [23, 58]
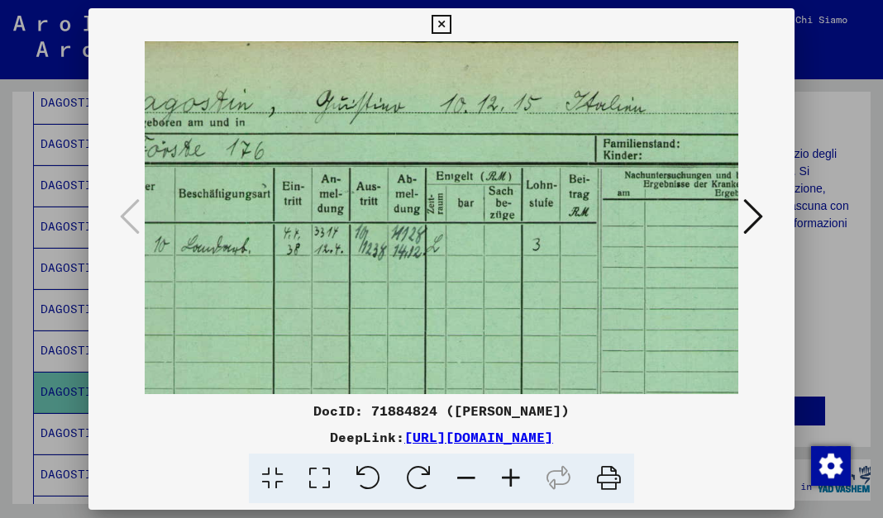
drag, startPoint x: 635, startPoint y: 270, endPoint x: 662, endPoint y: 260, distance: 28.8
click at [526, 310] on img at bounding box center [490, 362] width 922 height 643
click at [563, 219] on icon at bounding box center [753, 217] width 20 height 40
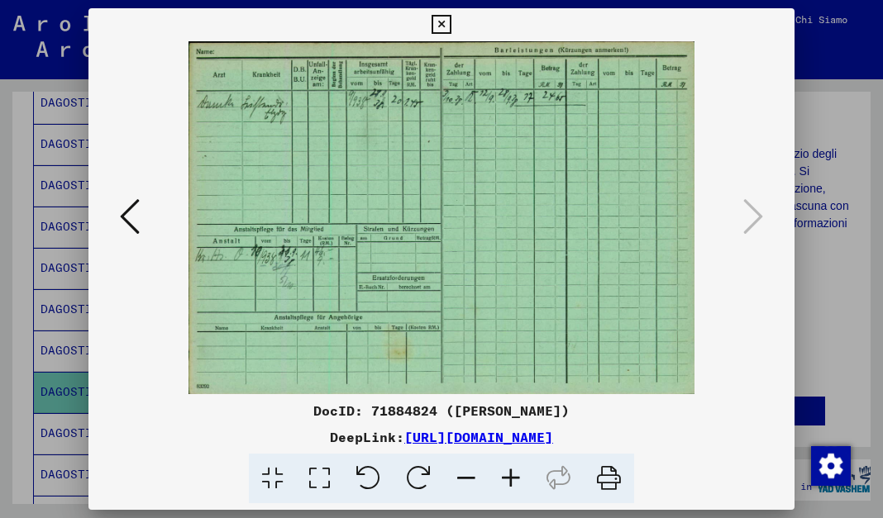
scroll to position [0, 0]
click at [513, 477] on icon at bounding box center [511, 479] width 45 height 50
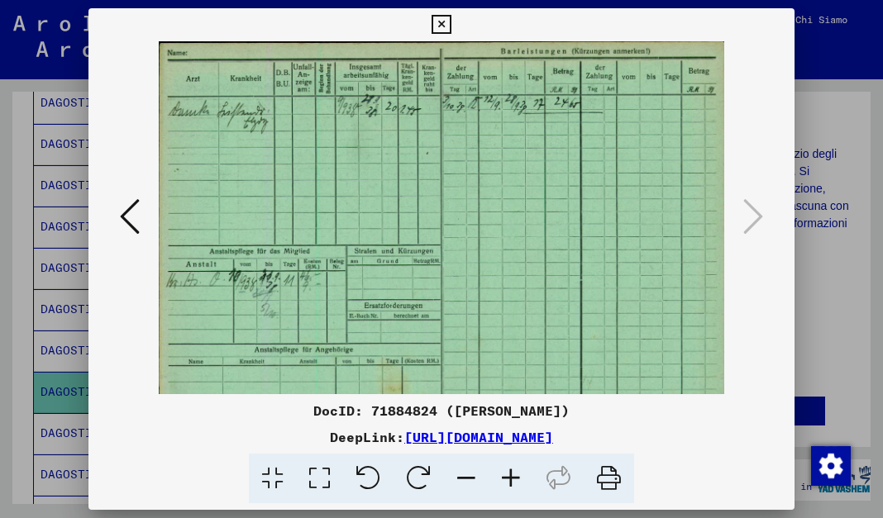
click at [513, 478] on icon at bounding box center [511, 479] width 45 height 50
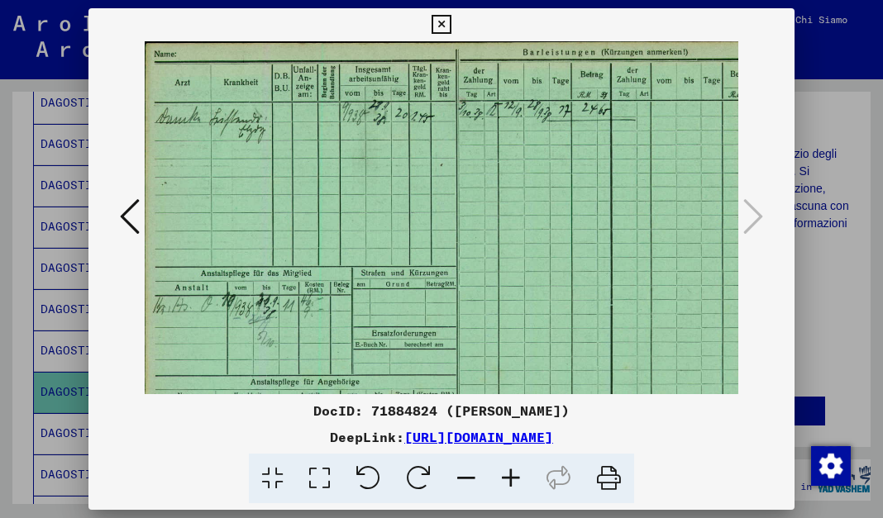
click at [513, 478] on icon at bounding box center [511, 479] width 45 height 50
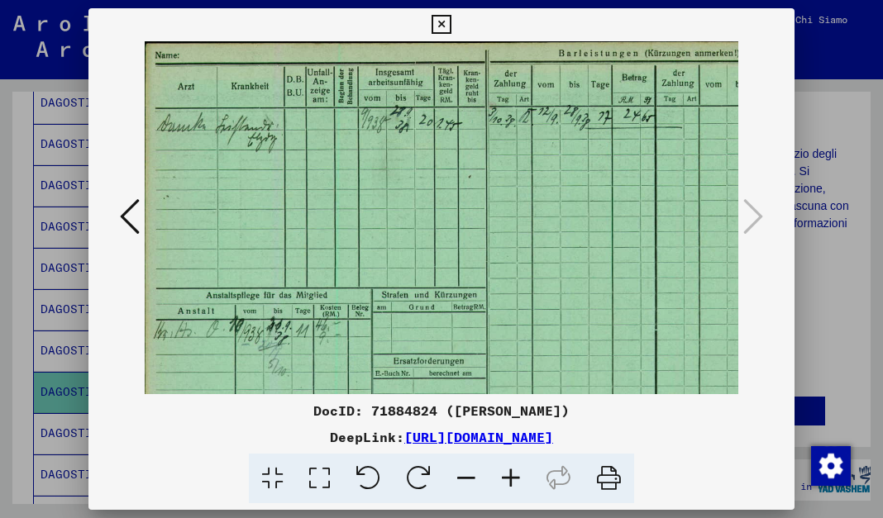
click at [513, 478] on icon at bounding box center [511, 479] width 45 height 50
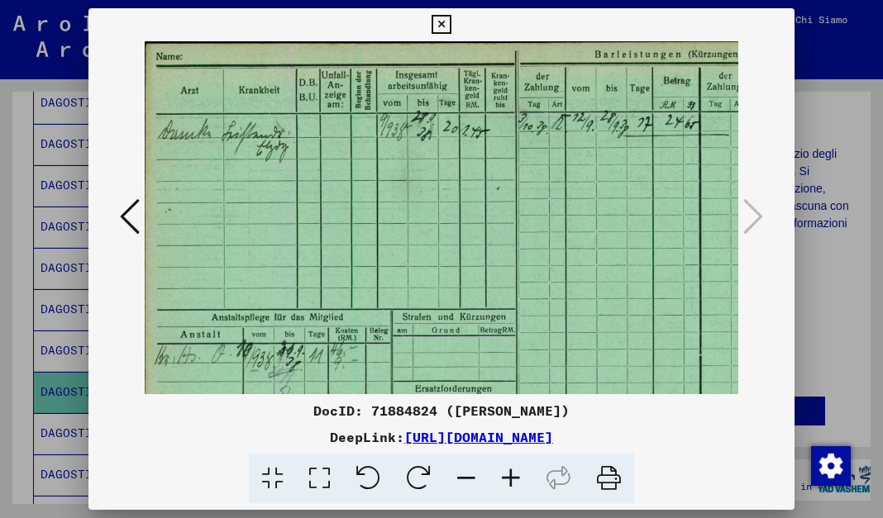
click at [513, 478] on icon at bounding box center [511, 479] width 45 height 50
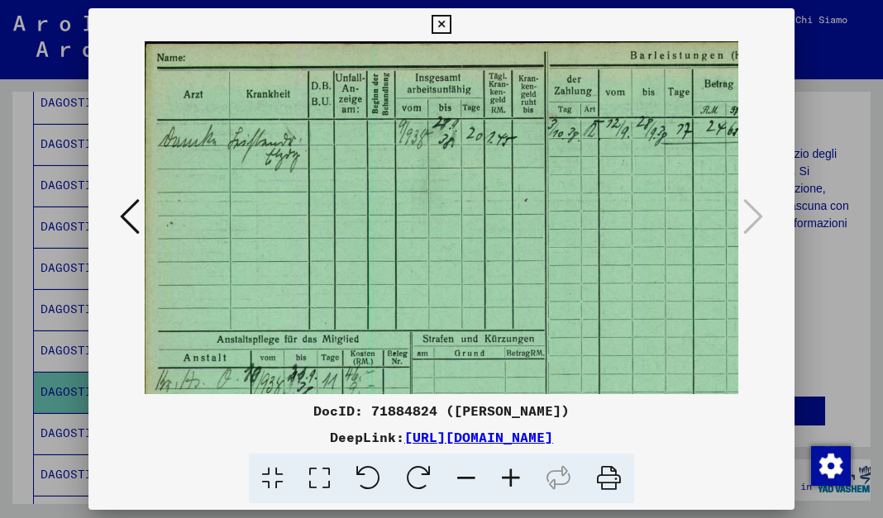
click at [513, 478] on icon at bounding box center [511, 479] width 45 height 50
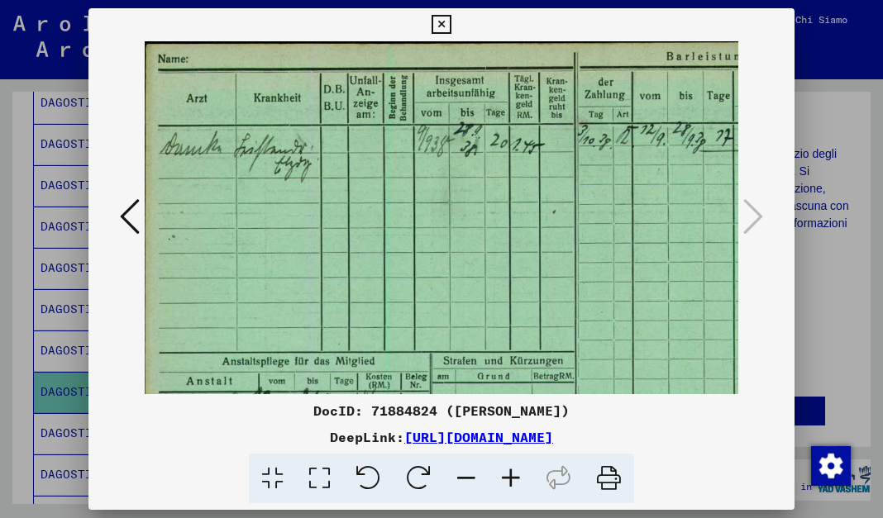
click at [513, 478] on icon at bounding box center [511, 479] width 45 height 50
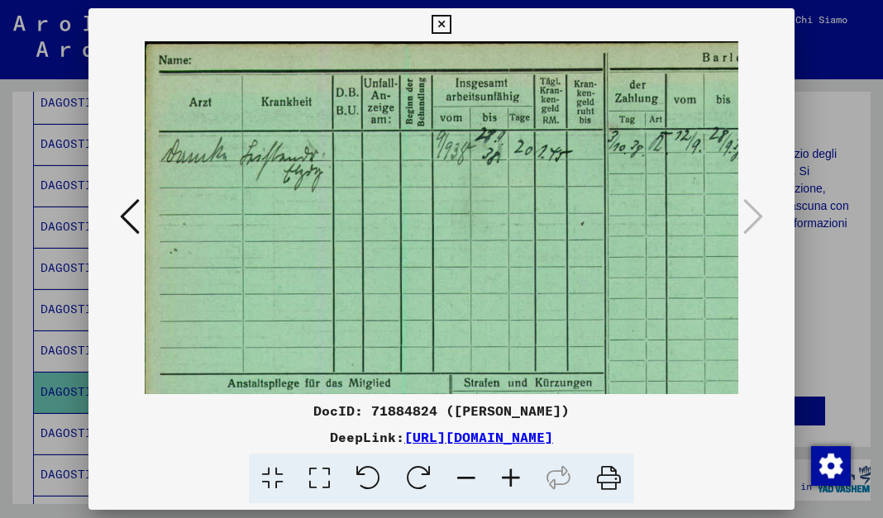
click at [513, 478] on icon at bounding box center [511, 479] width 45 height 50
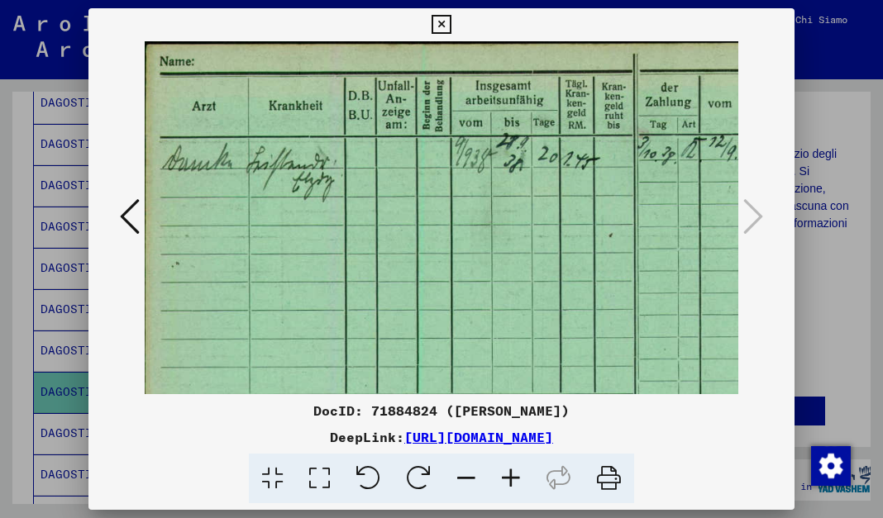
click at [513, 478] on icon at bounding box center [511, 479] width 45 height 50
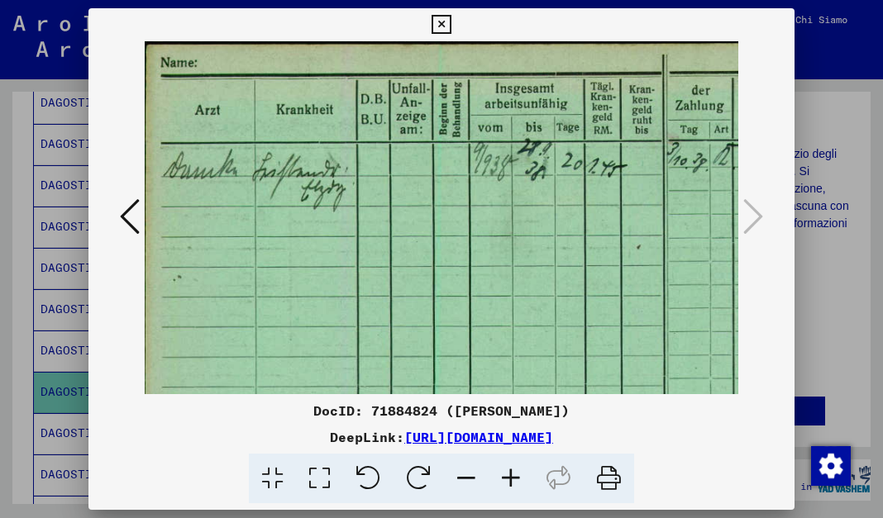
click at [513, 478] on icon at bounding box center [511, 479] width 45 height 50
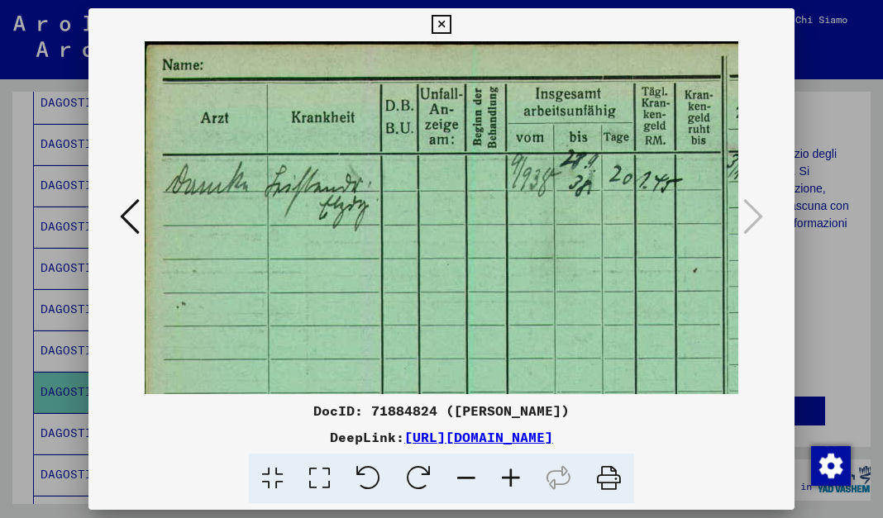
click at [513, 478] on icon at bounding box center [511, 479] width 45 height 50
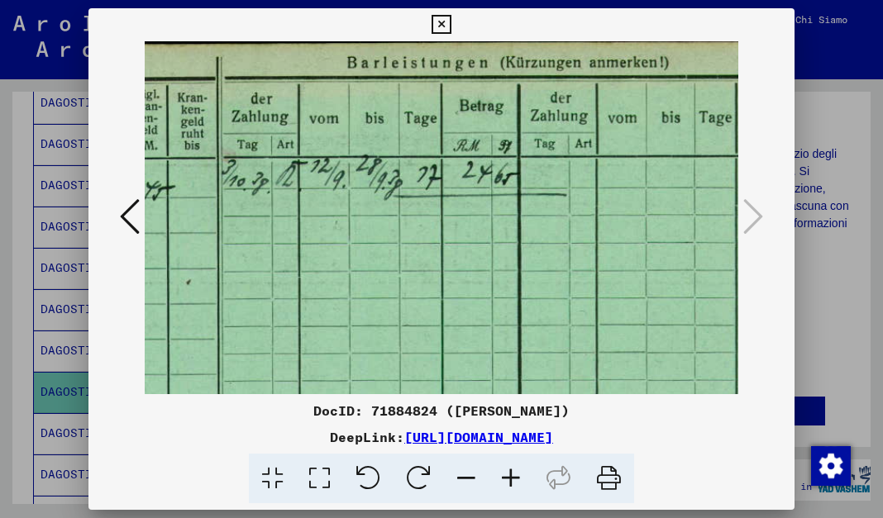
scroll to position [0, 536]
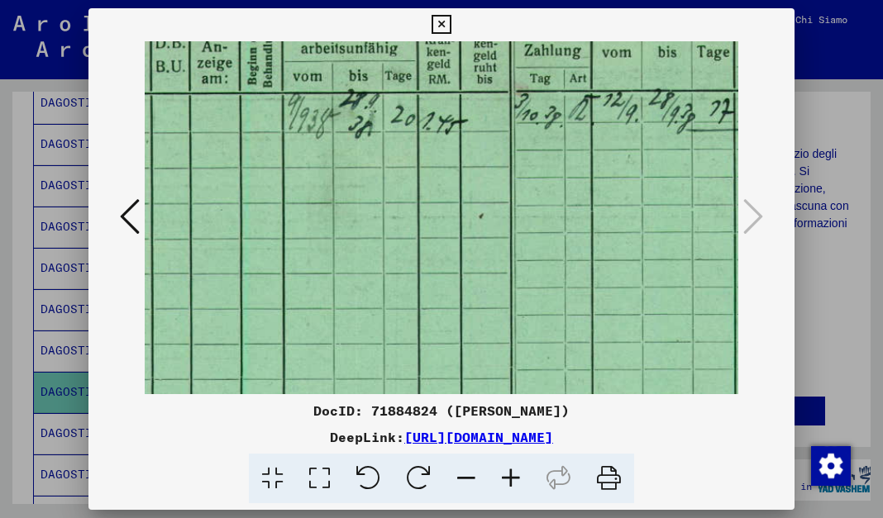
drag, startPoint x: 705, startPoint y: 252, endPoint x: 473, endPoint y: 352, distance: 253.0
click at [473, 352] on img at bounding box center [511, 399] width 1219 height 849
click at [441, 29] on icon at bounding box center [441, 25] width 19 height 20
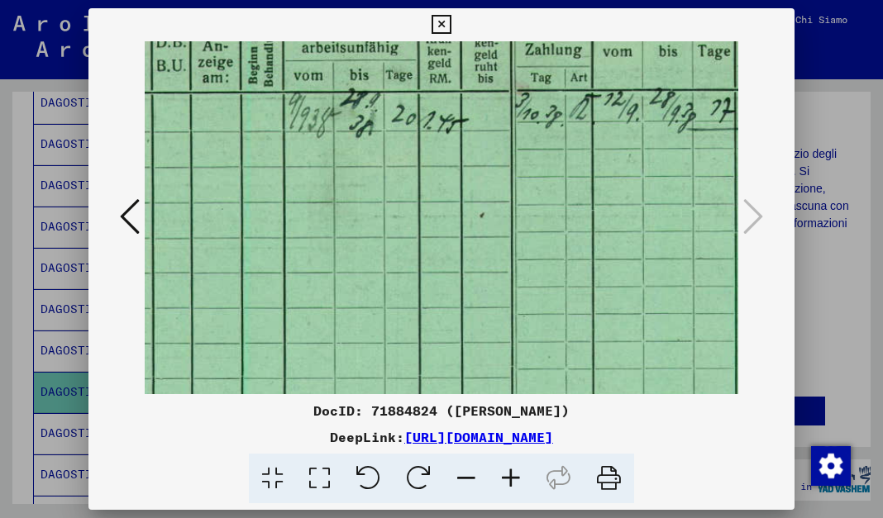
click at [441, 29] on icon at bounding box center [441, 25] width 19 height 20
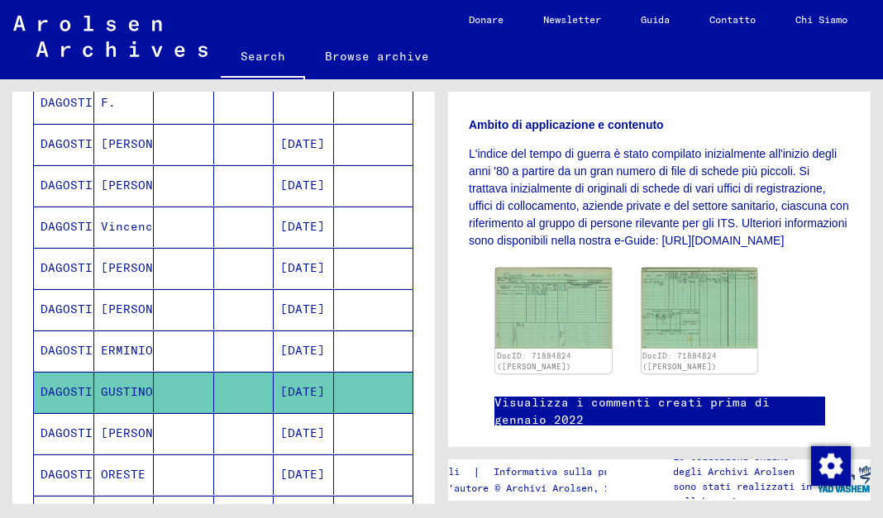
click at [199, 417] on mat-cell at bounding box center [184, 433] width 60 height 41
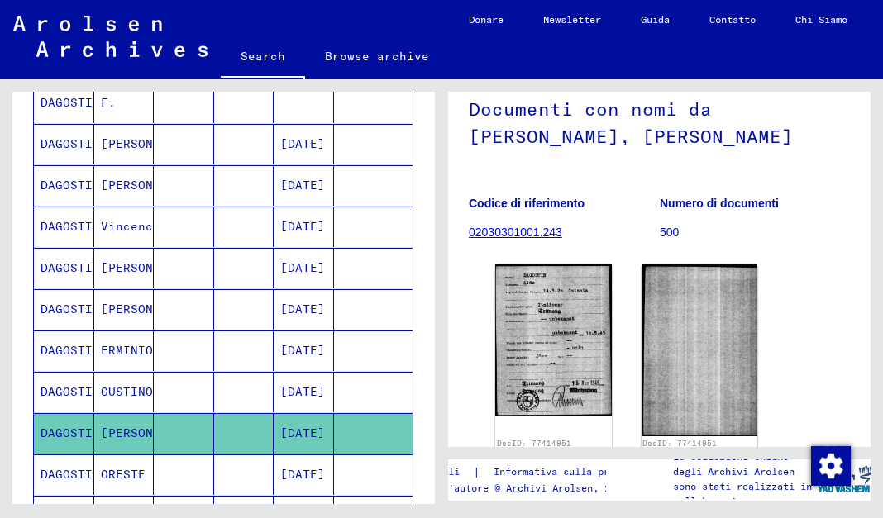
scroll to position [225, 0]
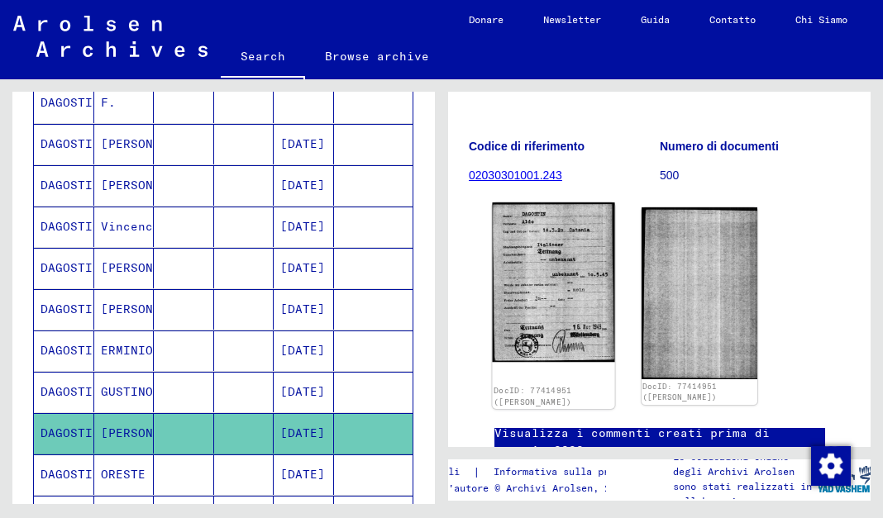
drag, startPoint x: 524, startPoint y: 281, endPoint x: 520, endPoint y: 289, distance: 9.2
click at [520, 289] on img at bounding box center [553, 283] width 122 height 160
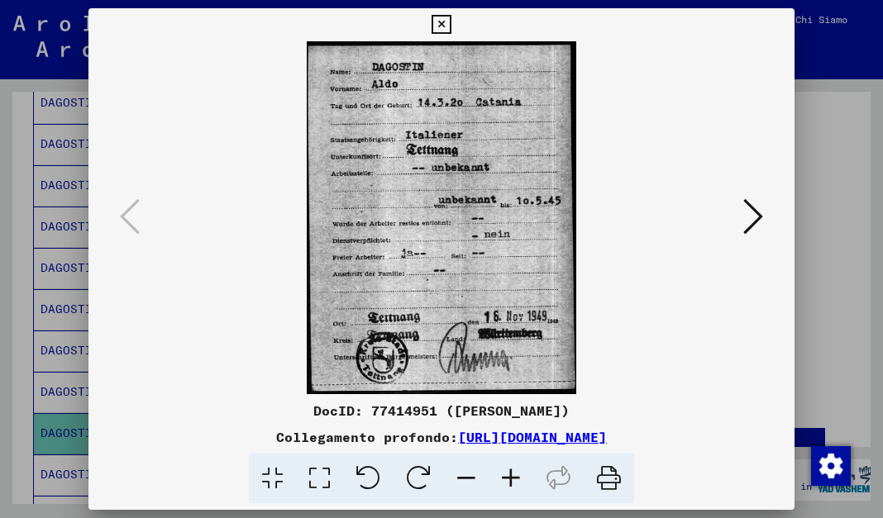
click at [442, 23] on icon at bounding box center [441, 25] width 19 height 20
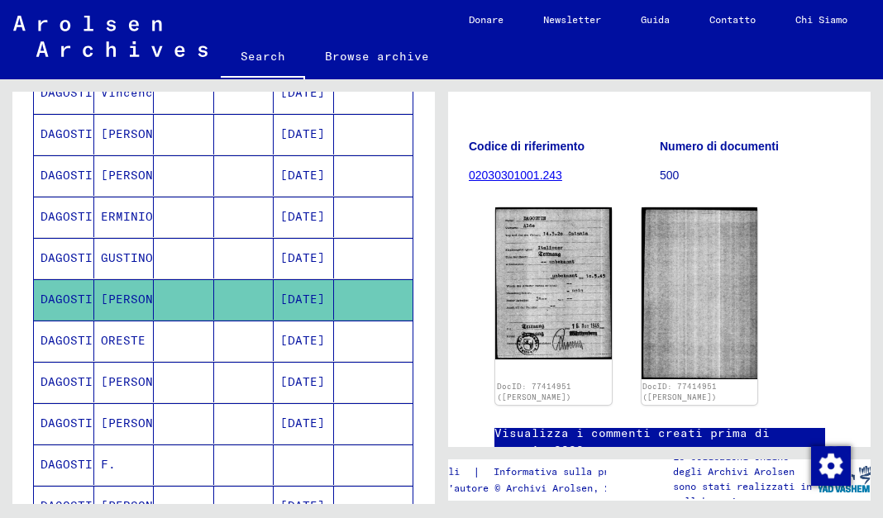
scroll to position [817, 0]
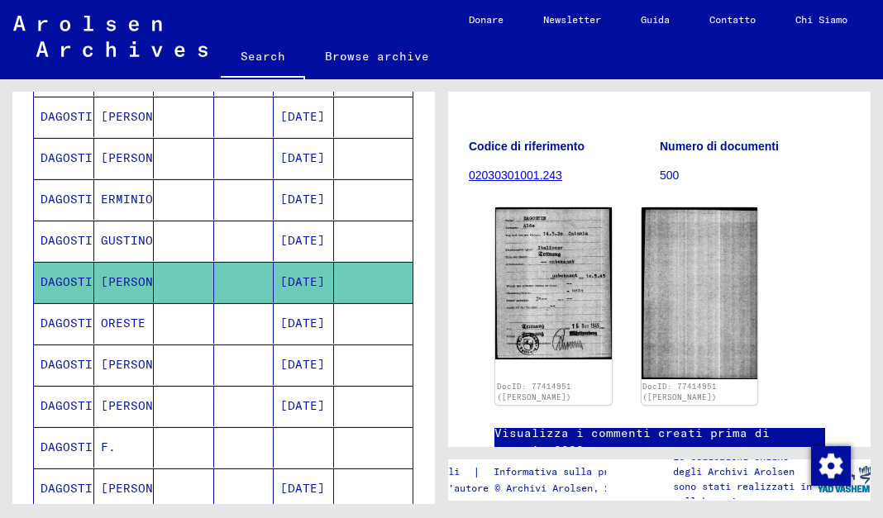
click at [136, 327] on mat-cell "ORESTE" at bounding box center [124, 323] width 60 height 41
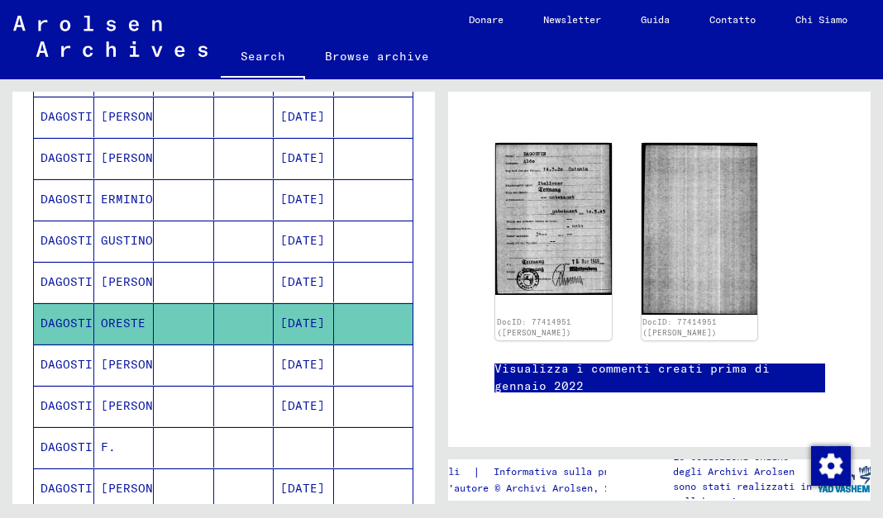
scroll to position [138, 0]
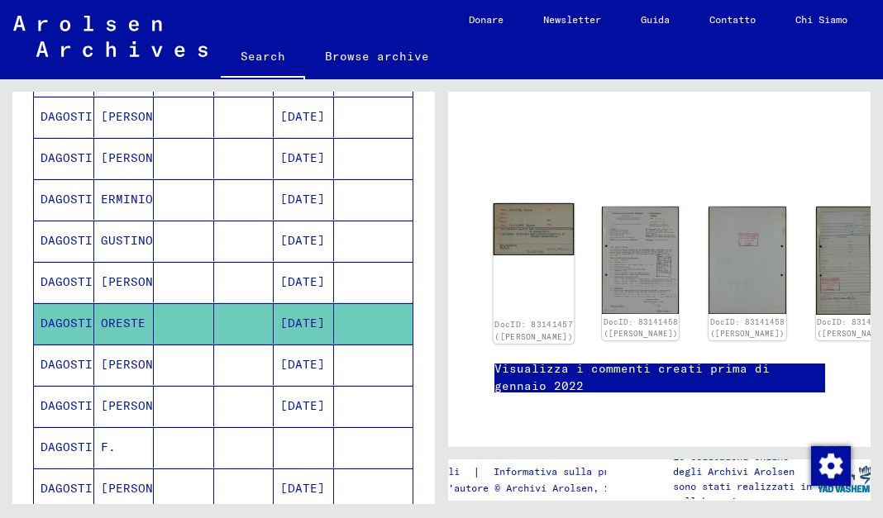
click at [521, 203] on img at bounding box center [534, 229] width 81 height 52
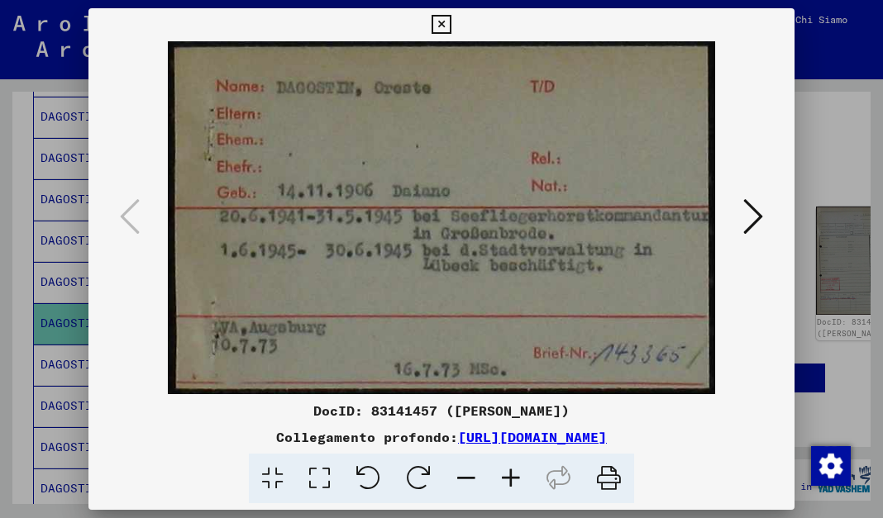
click at [521, 171] on img at bounding box center [442, 217] width 594 height 353
click at [563, 223] on icon at bounding box center [753, 217] width 20 height 40
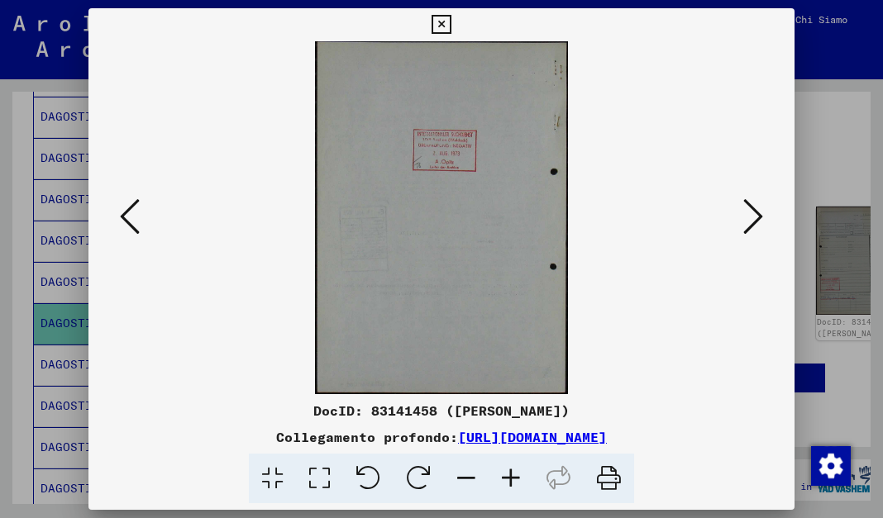
click at [563, 223] on icon at bounding box center [753, 217] width 20 height 40
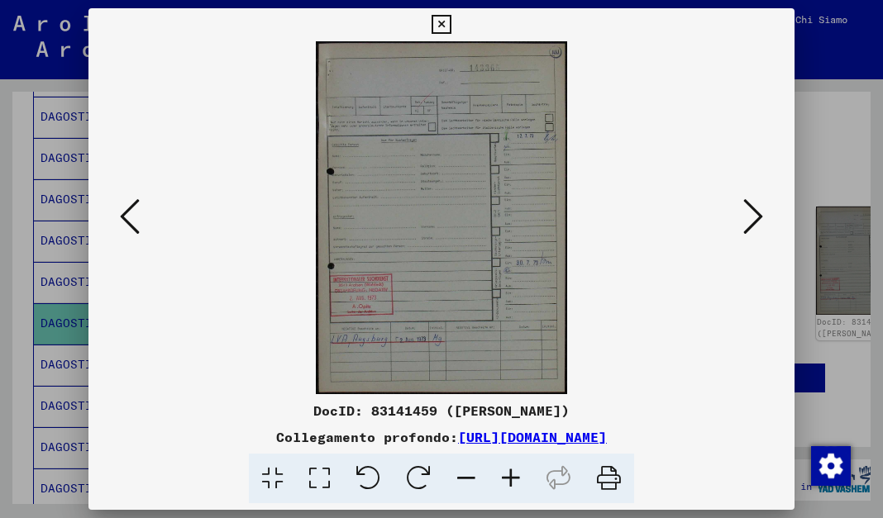
click at [563, 223] on icon at bounding box center [753, 217] width 20 height 40
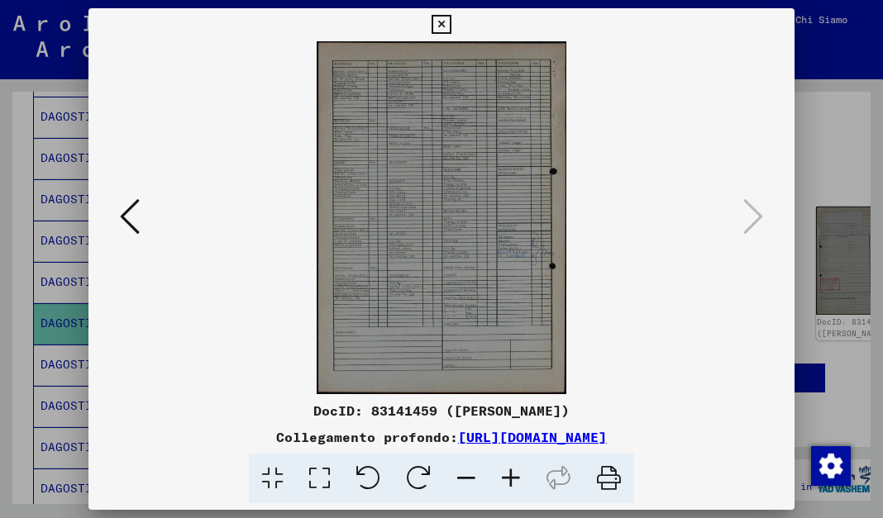
click at [443, 26] on icon at bounding box center [441, 25] width 19 height 20
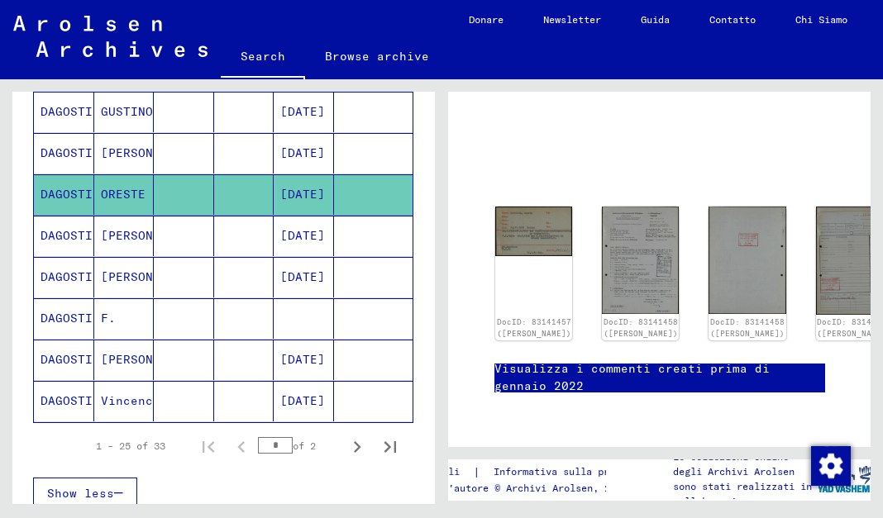
scroll to position [982, 0]
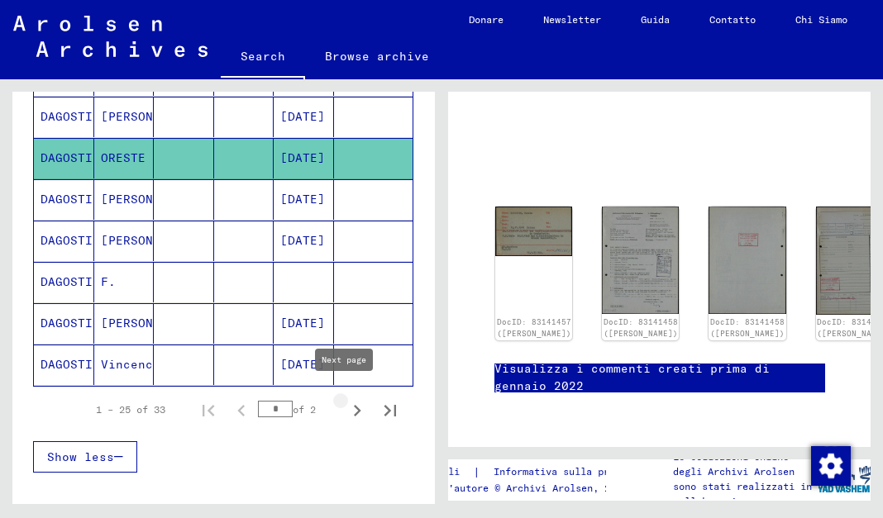
click at [351, 399] on icon "Pagina successiva" at bounding box center [357, 410] width 23 height 23
type input "*"
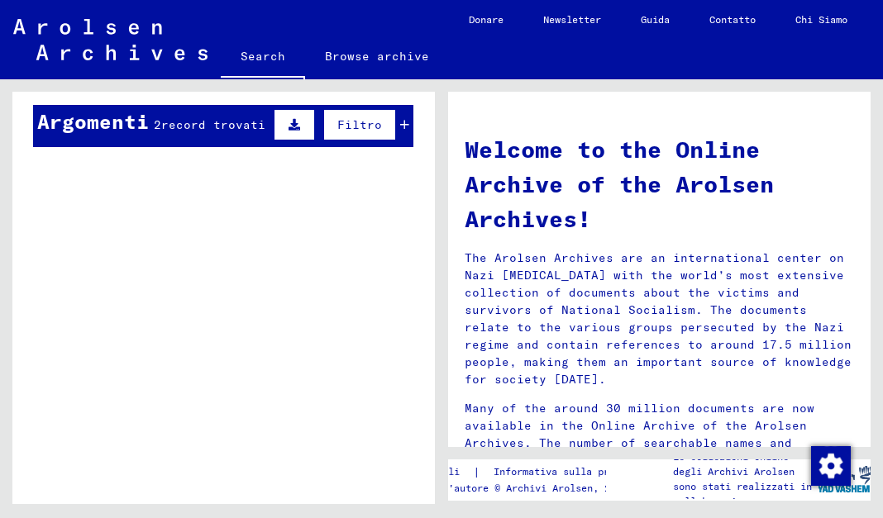
scroll to position [233, 0]
